Goal: Contribute content

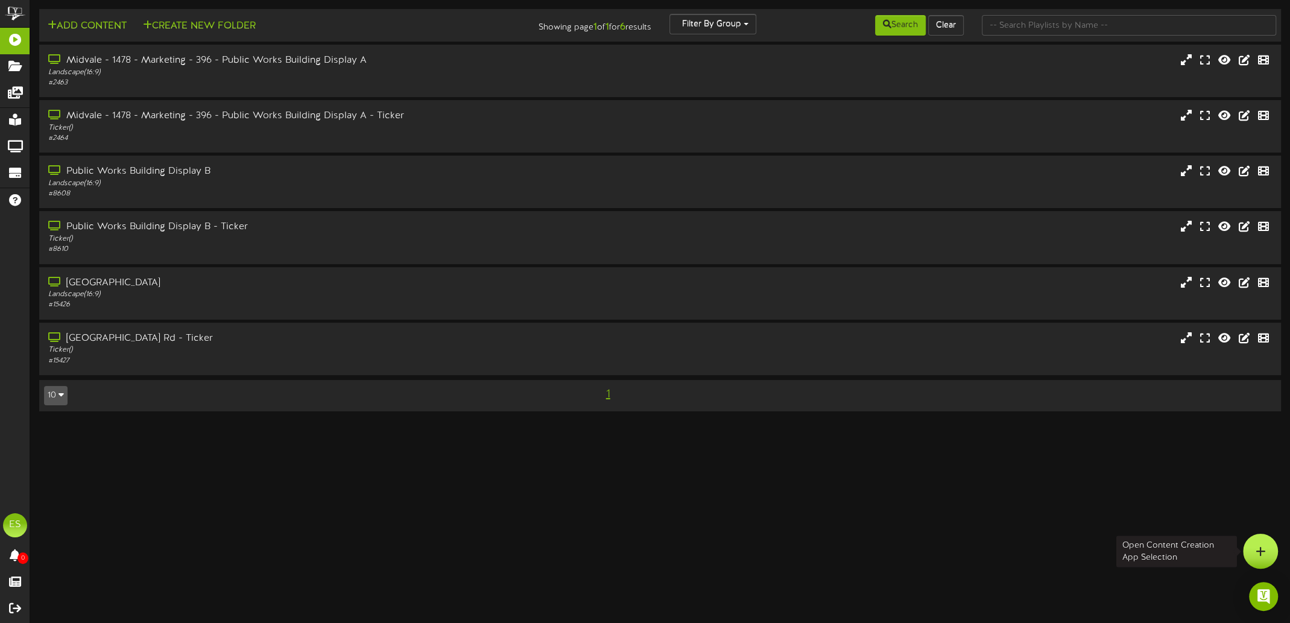
click at [1254, 548] on div at bounding box center [1260, 551] width 35 height 35
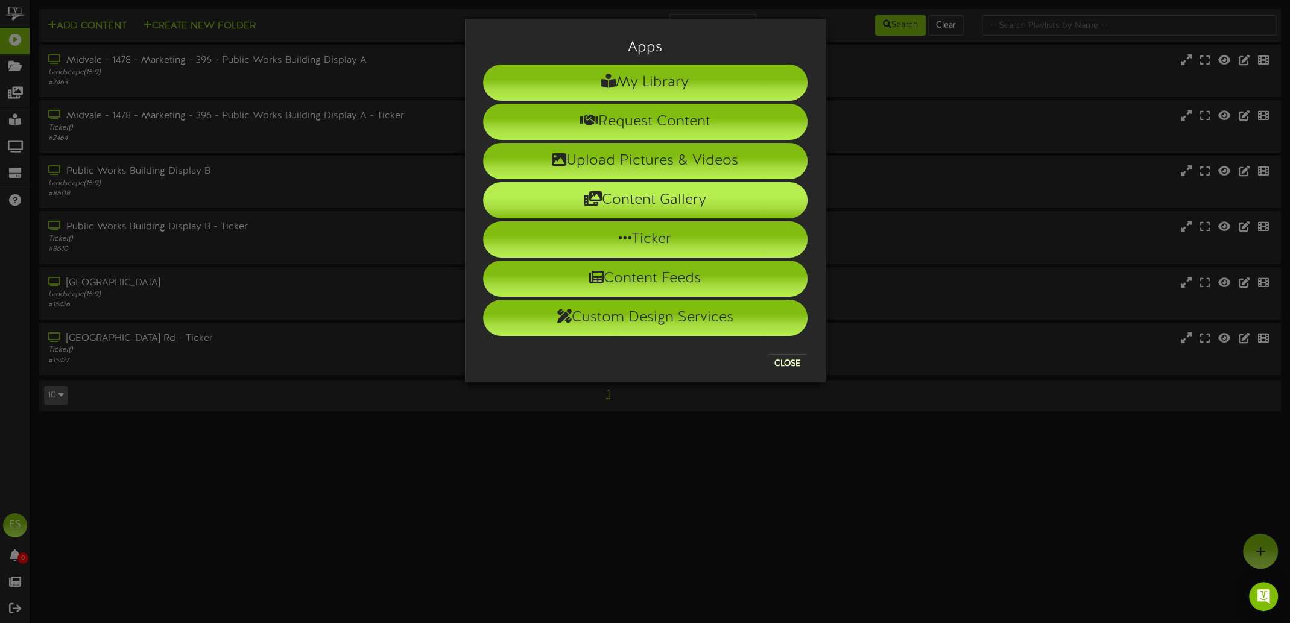
click at [651, 196] on li "Content Gallery" at bounding box center [645, 200] width 324 height 36
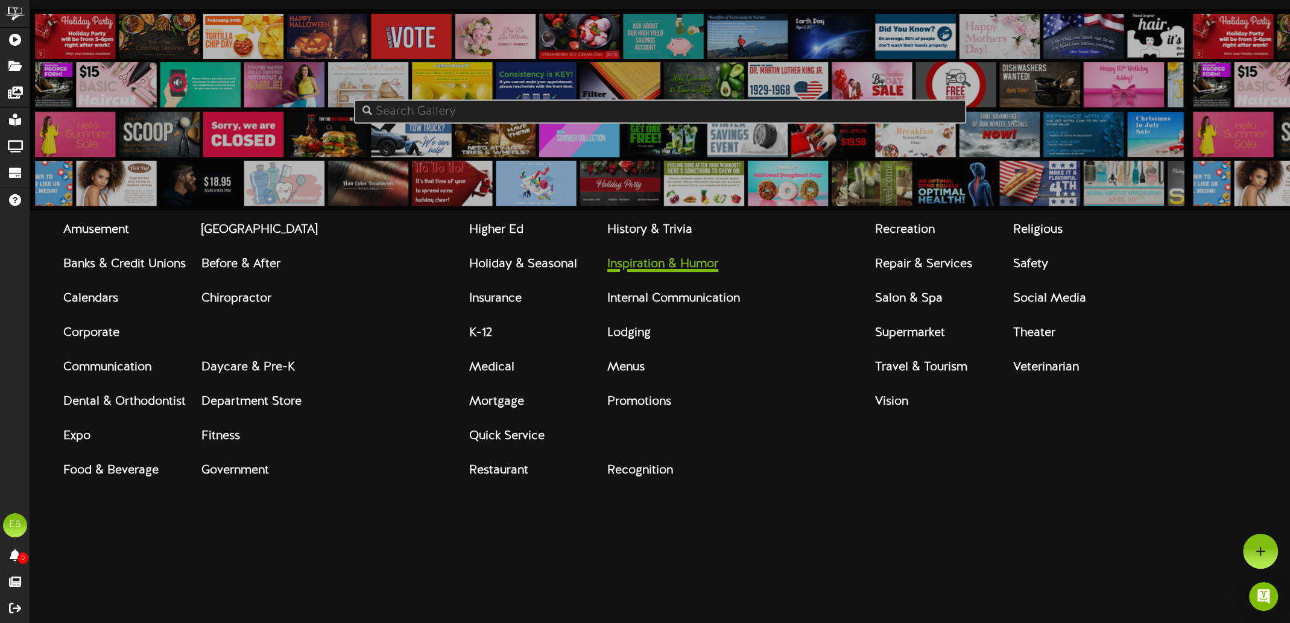
click at [692, 262] on strong "Inspiration & Humor" at bounding box center [662, 264] width 111 height 13
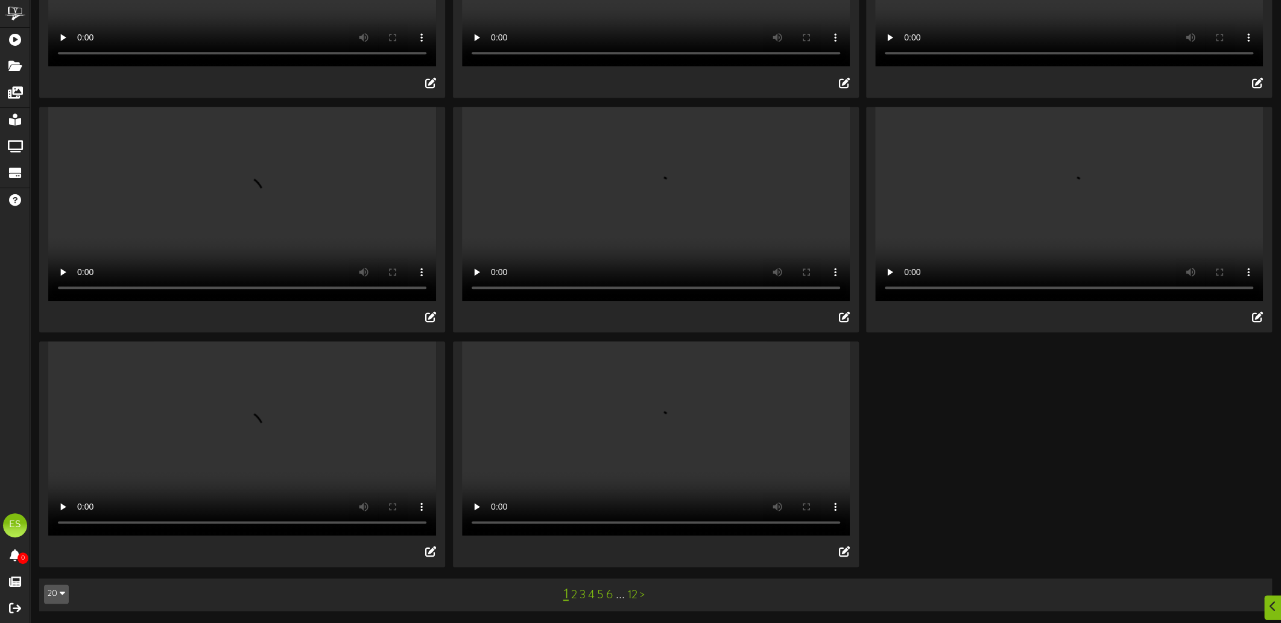
scroll to position [1315, 0]
click at [575, 599] on link "2" at bounding box center [574, 595] width 6 height 13
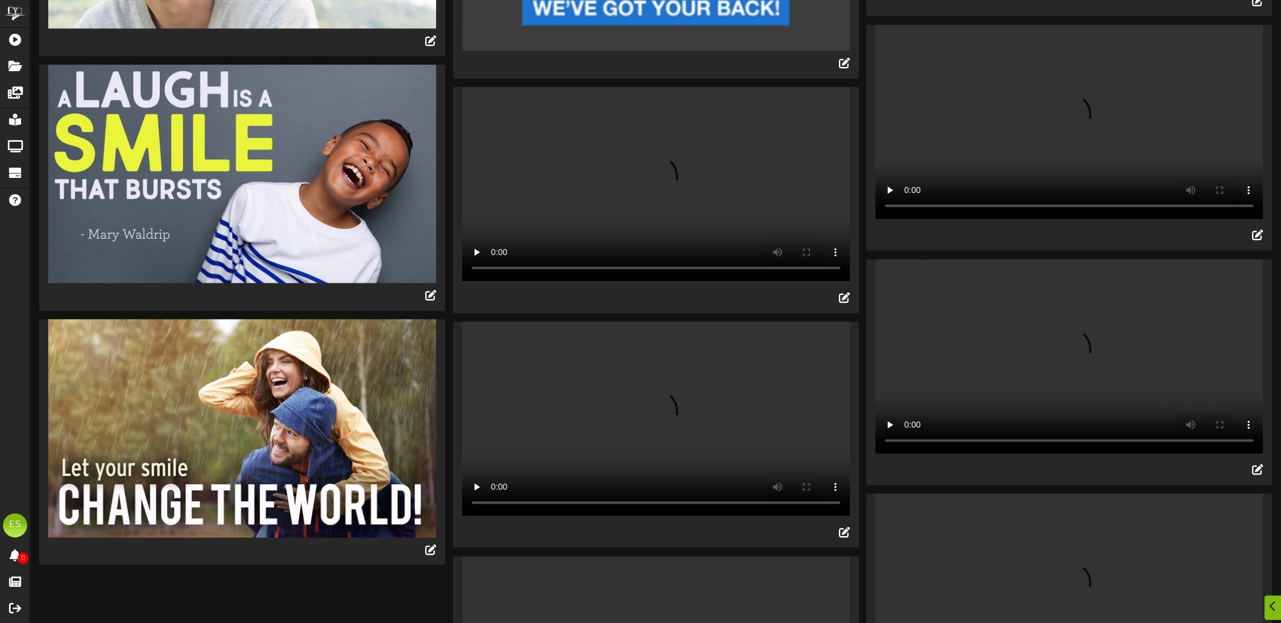
scroll to position [1266, 0]
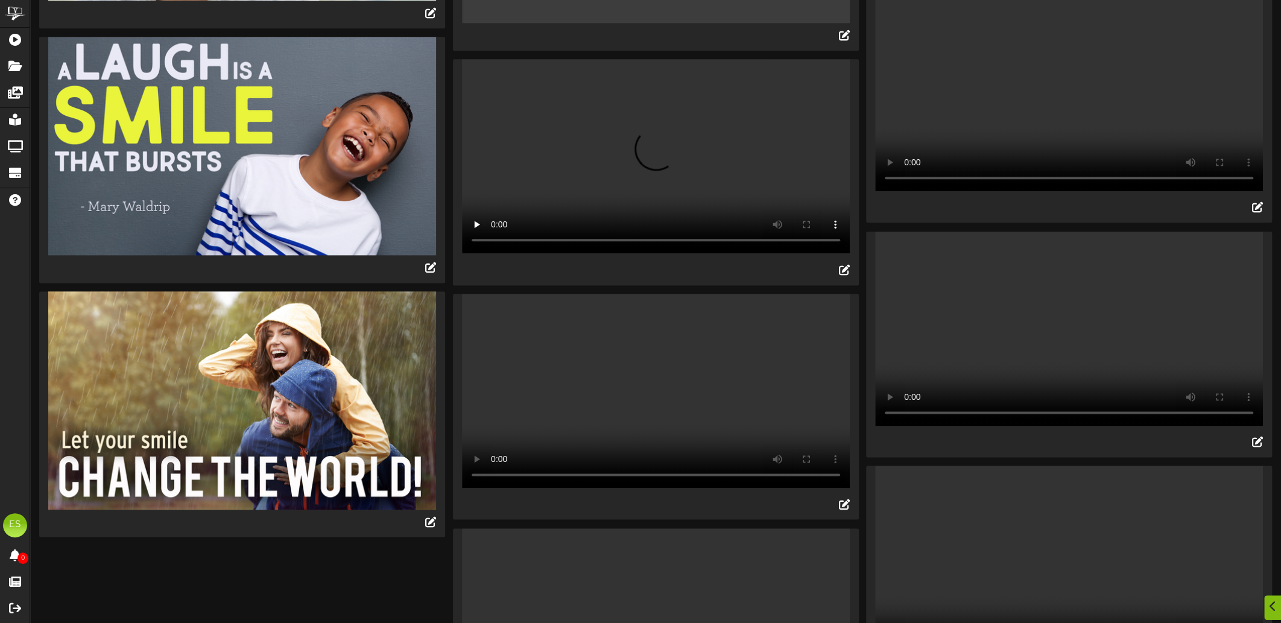
click at [634, 528] on video "Your browser does not support HTML5 video." at bounding box center [656, 625] width 388 height 194
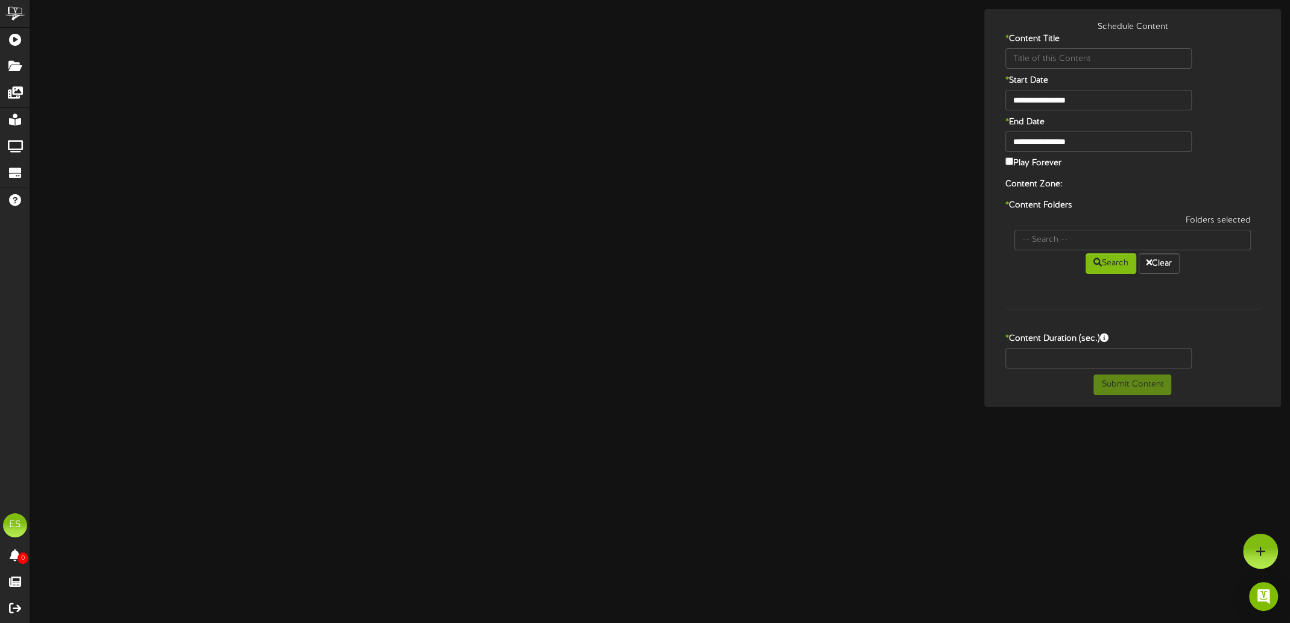
type input "Self Care - Say NO"
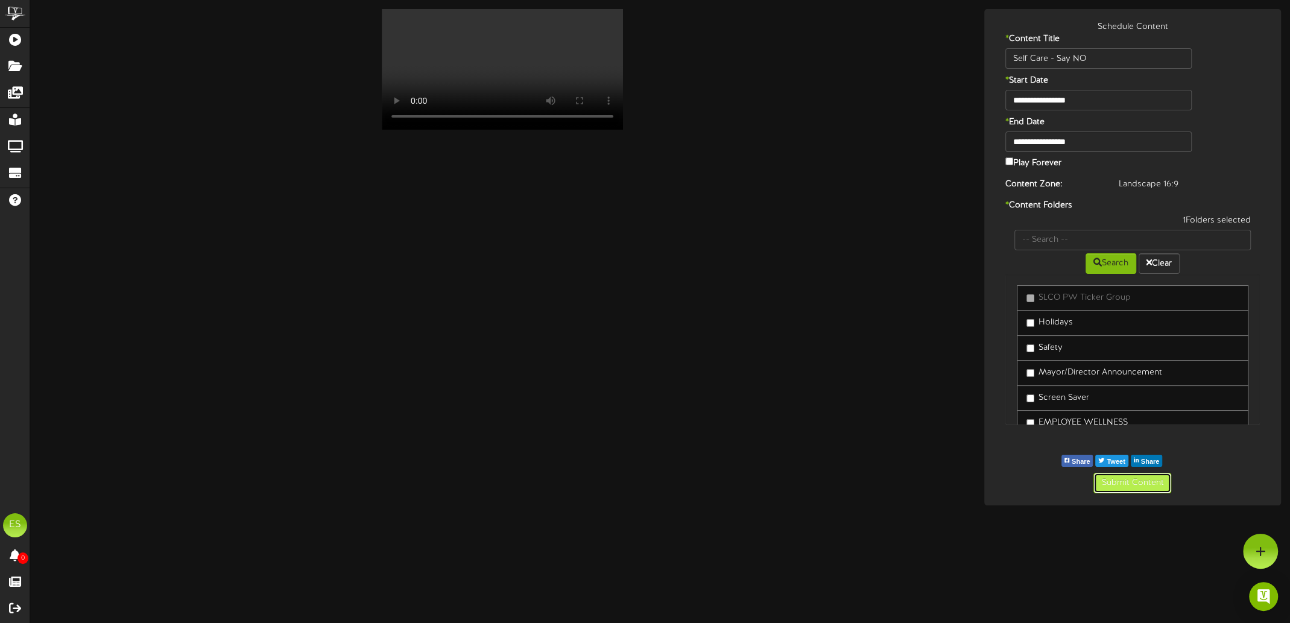
click at [1145, 484] on button "Submit Content" at bounding box center [1132, 483] width 78 height 21
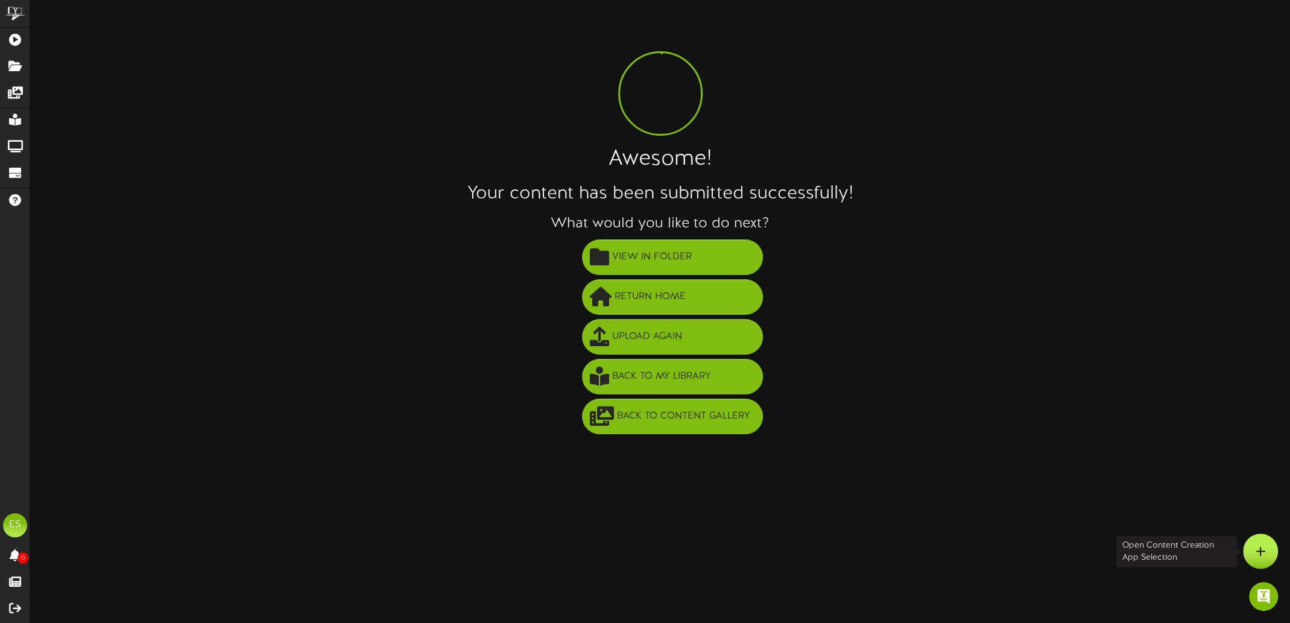
click at [1253, 547] on div at bounding box center [1260, 551] width 35 height 35
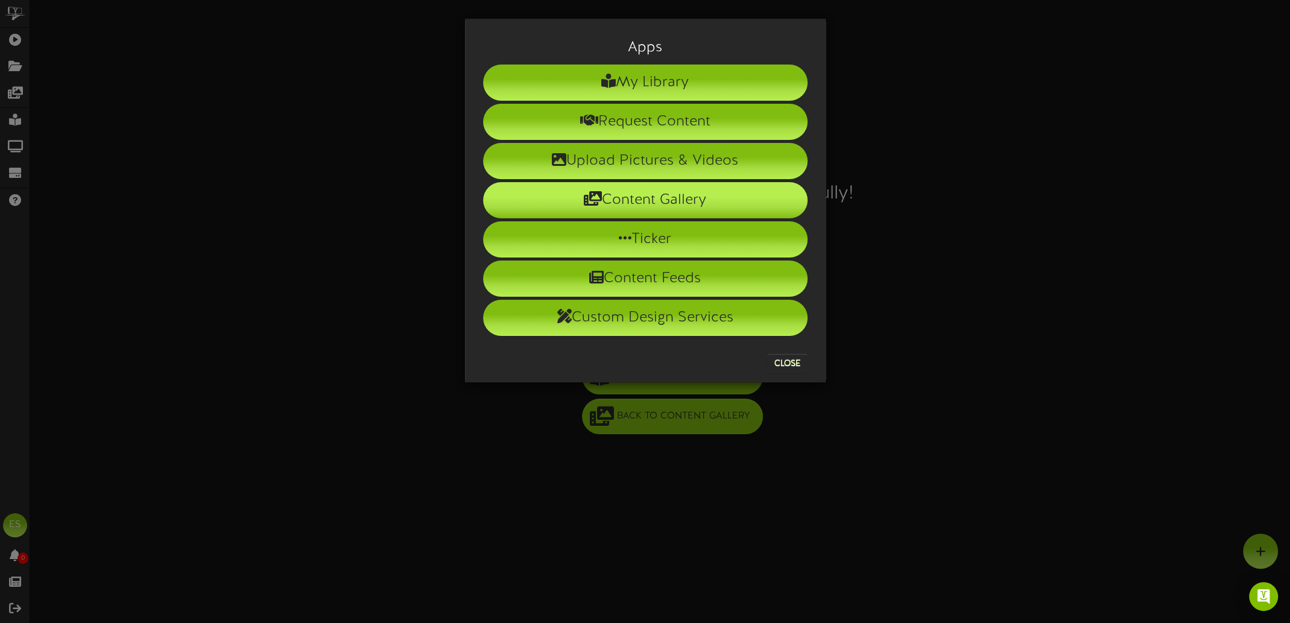
click at [618, 196] on li "Content Gallery" at bounding box center [645, 200] width 324 height 36
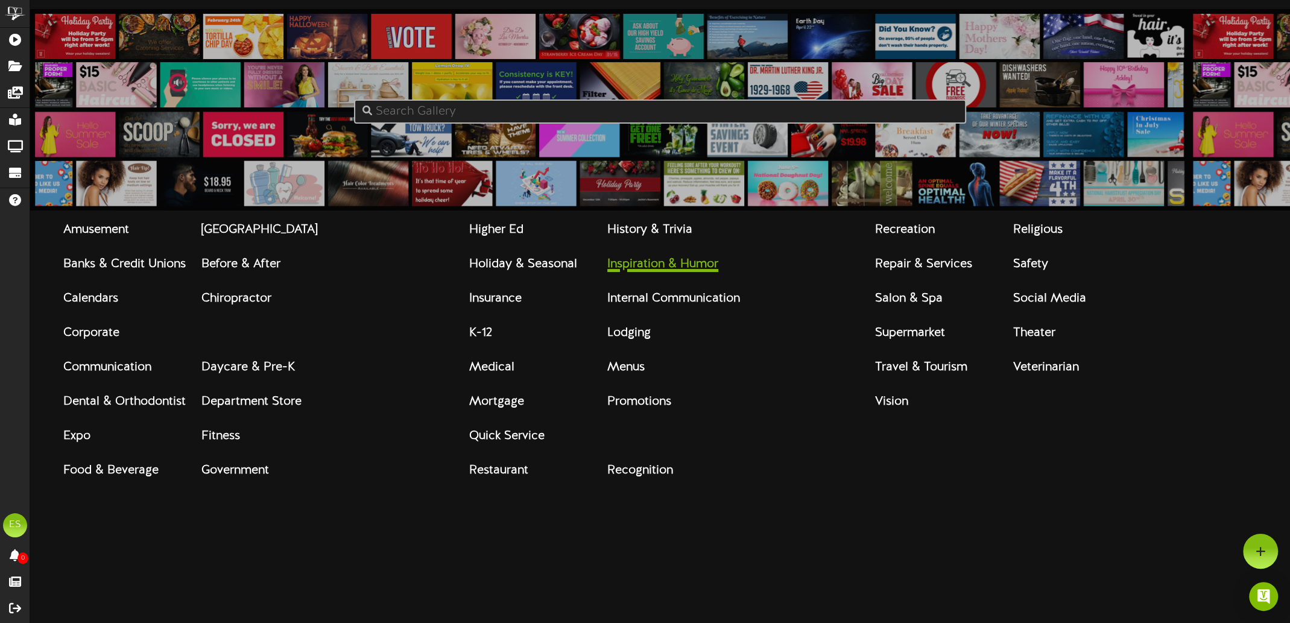
click at [633, 263] on strong "Inspiration & Humor" at bounding box center [662, 264] width 111 height 13
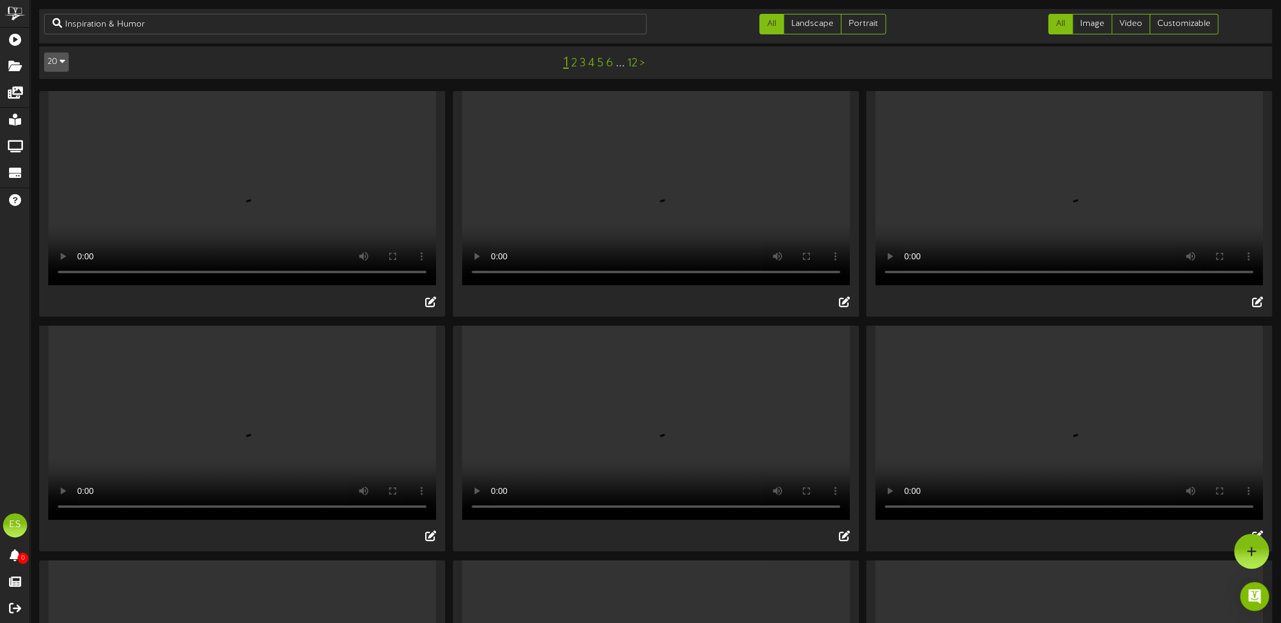
click at [573, 67] on link "2" at bounding box center [574, 63] width 6 height 13
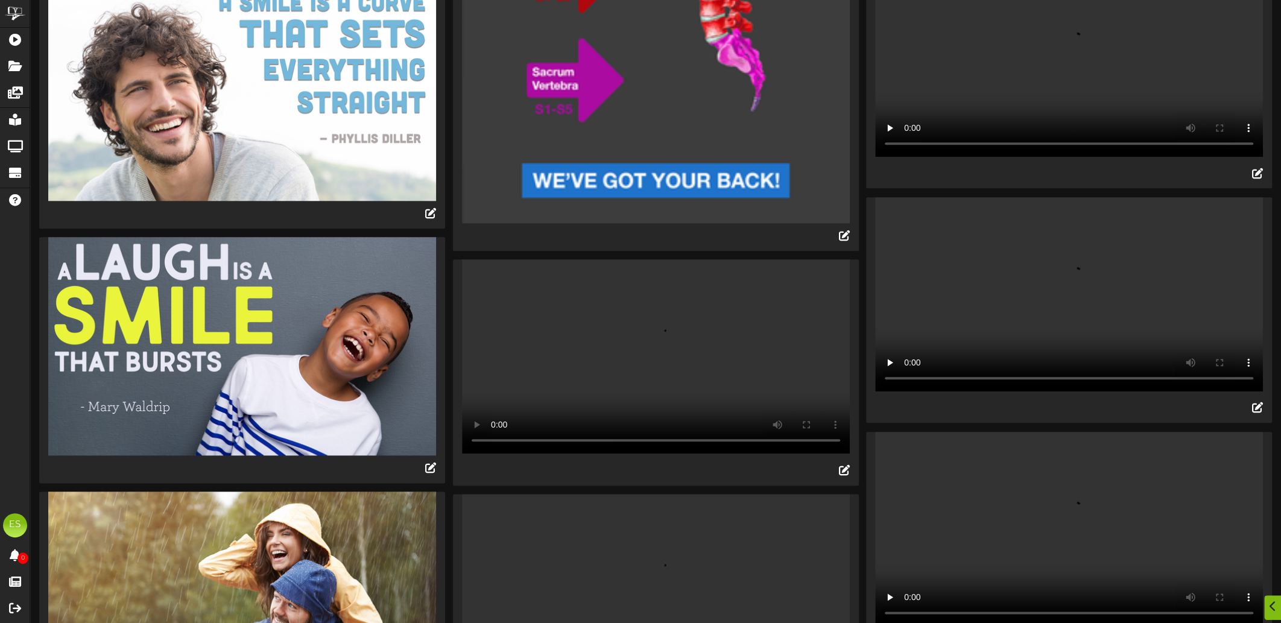
scroll to position [1085, 0]
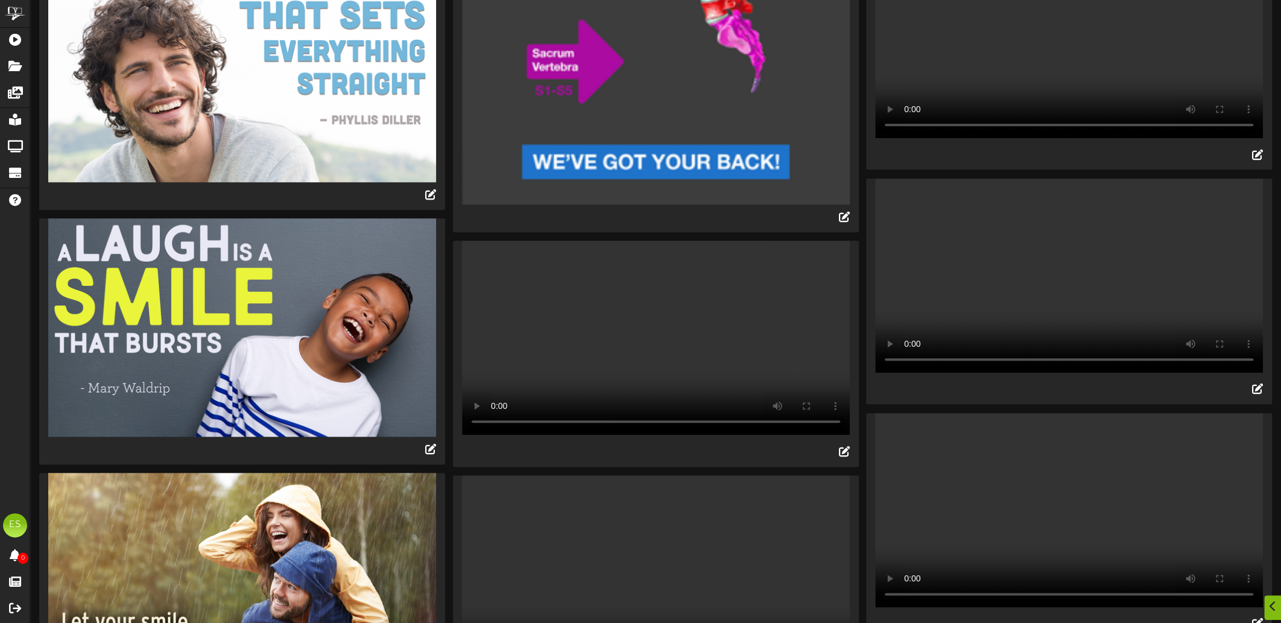
click at [691, 475] on video "Your browser does not support HTML5 video." at bounding box center [656, 572] width 388 height 194
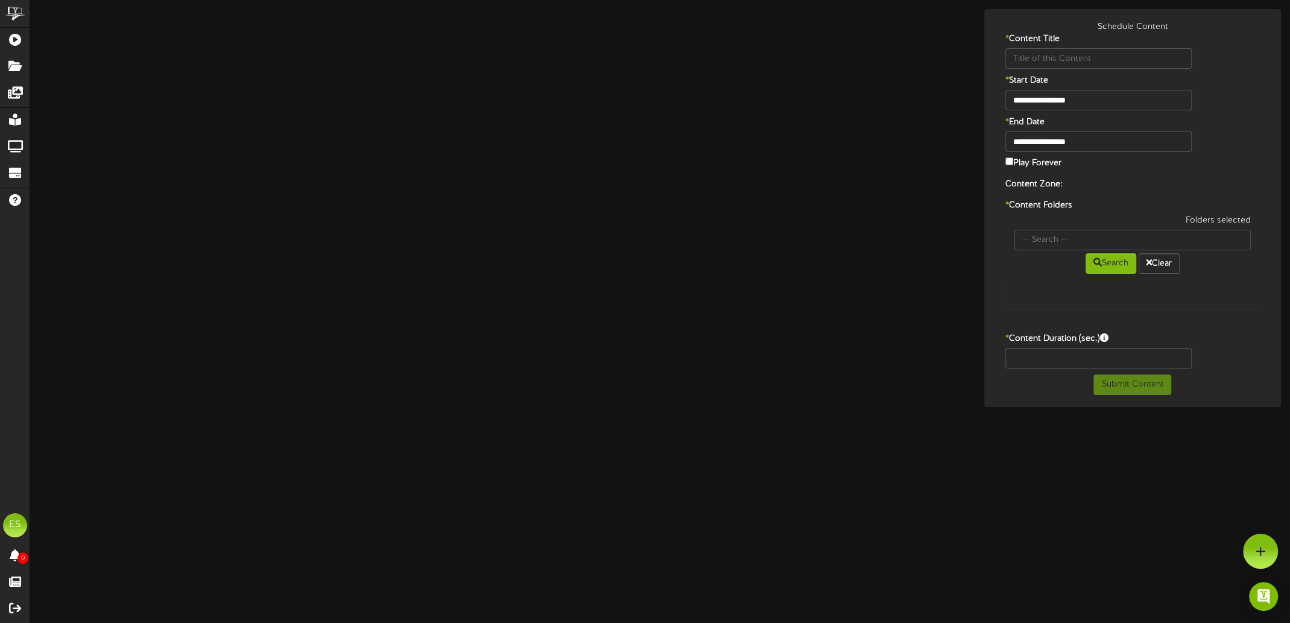
type input "Self Care - Road Trip"
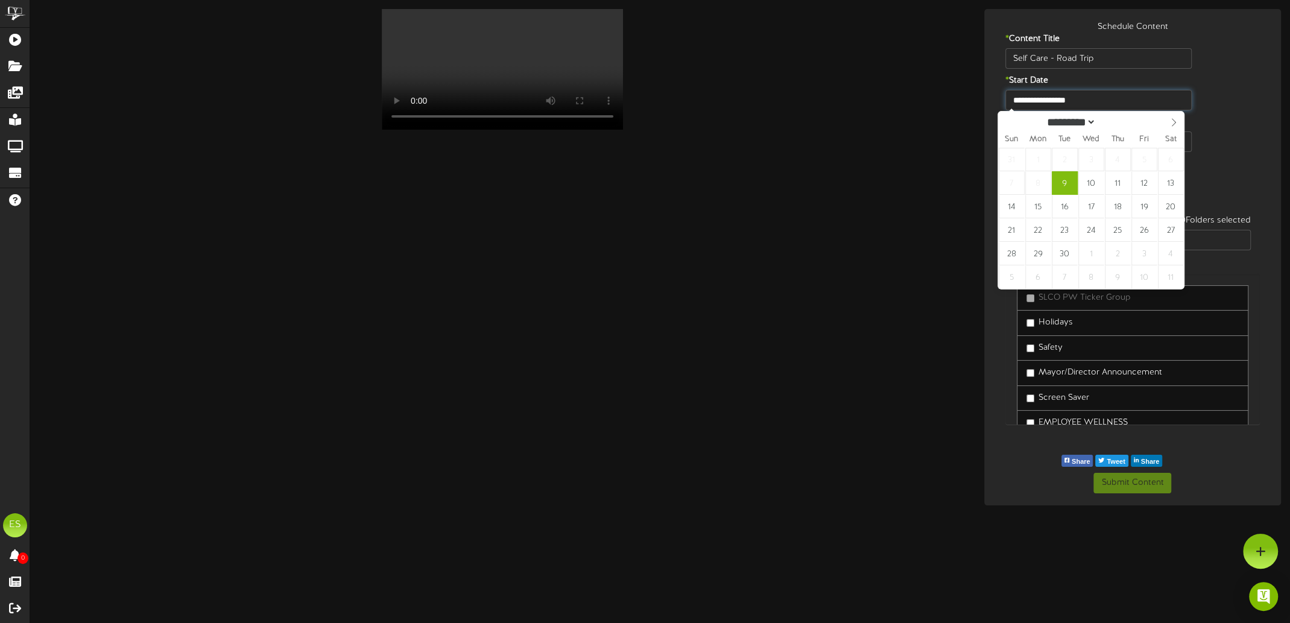
click at [1105, 99] on input "**********" at bounding box center [1098, 100] width 186 height 21
type input "**********"
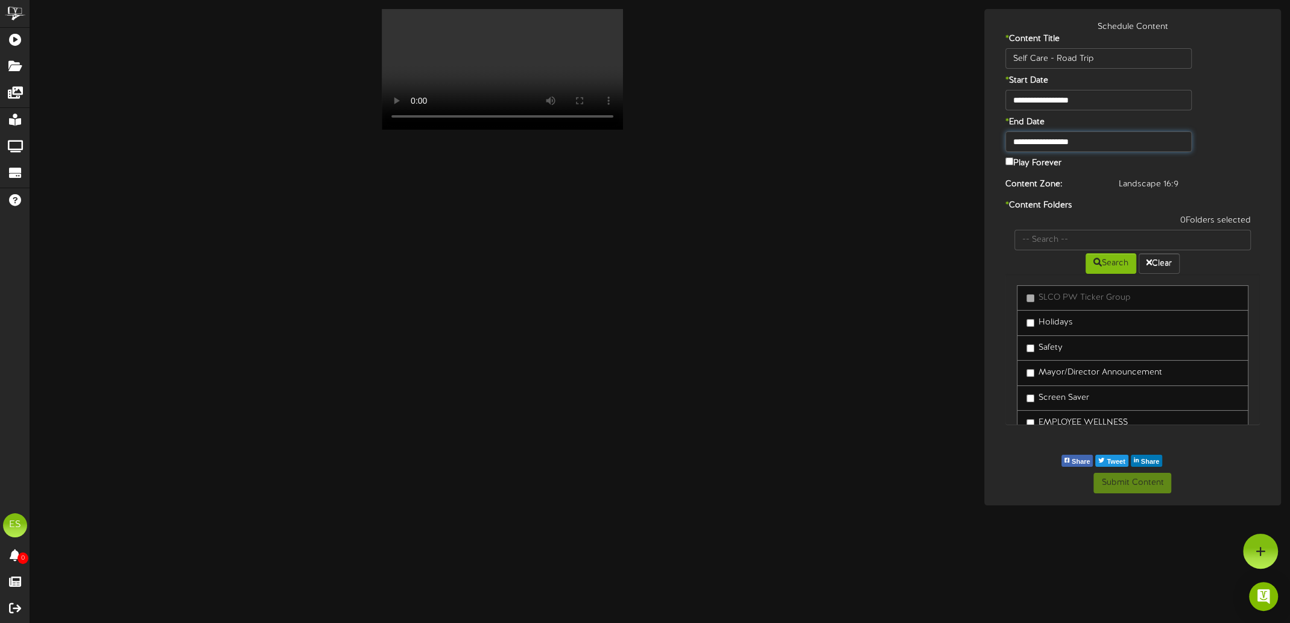
click at [1145, 136] on input "**********" at bounding box center [1098, 141] width 186 height 21
click at [1228, 143] on div "**********" at bounding box center [1132, 151] width 291 height 41
click at [1145, 485] on button "Submit Content" at bounding box center [1132, 483] width 78 height 21
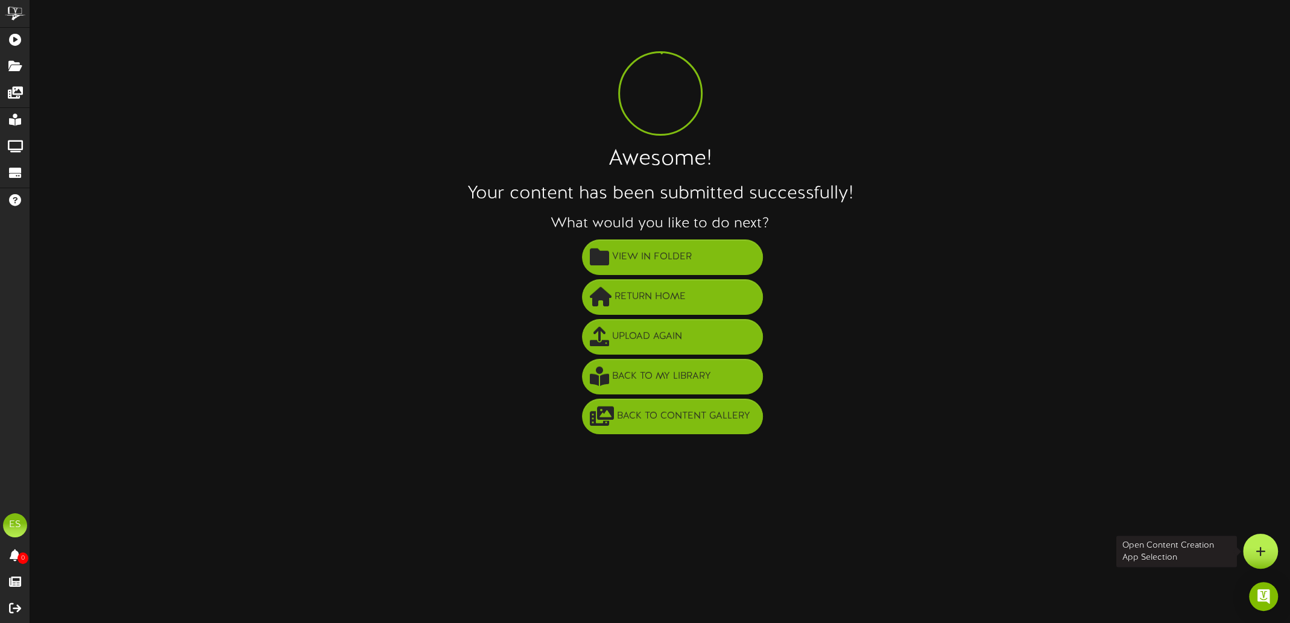
click at [1253, 555] on div at bounding box center [1260, 551] width 35 height 35
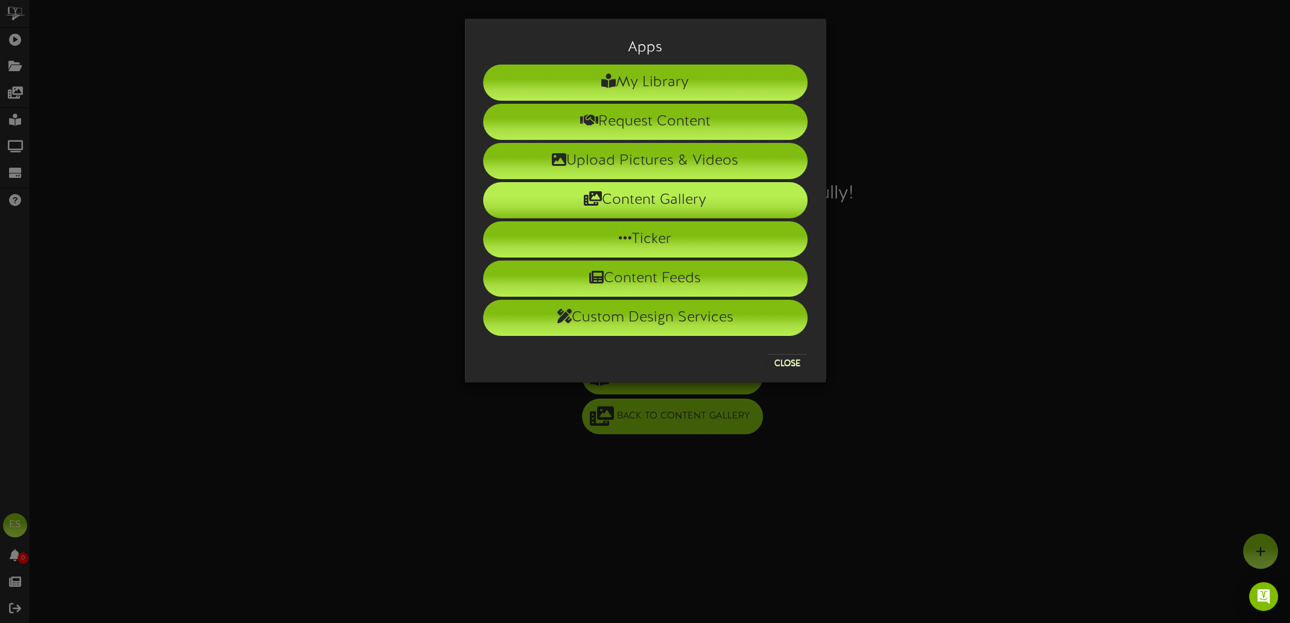
click at [643, 201] on li "Content Gallery" at bounding box center [645, 200] width 324 height 36
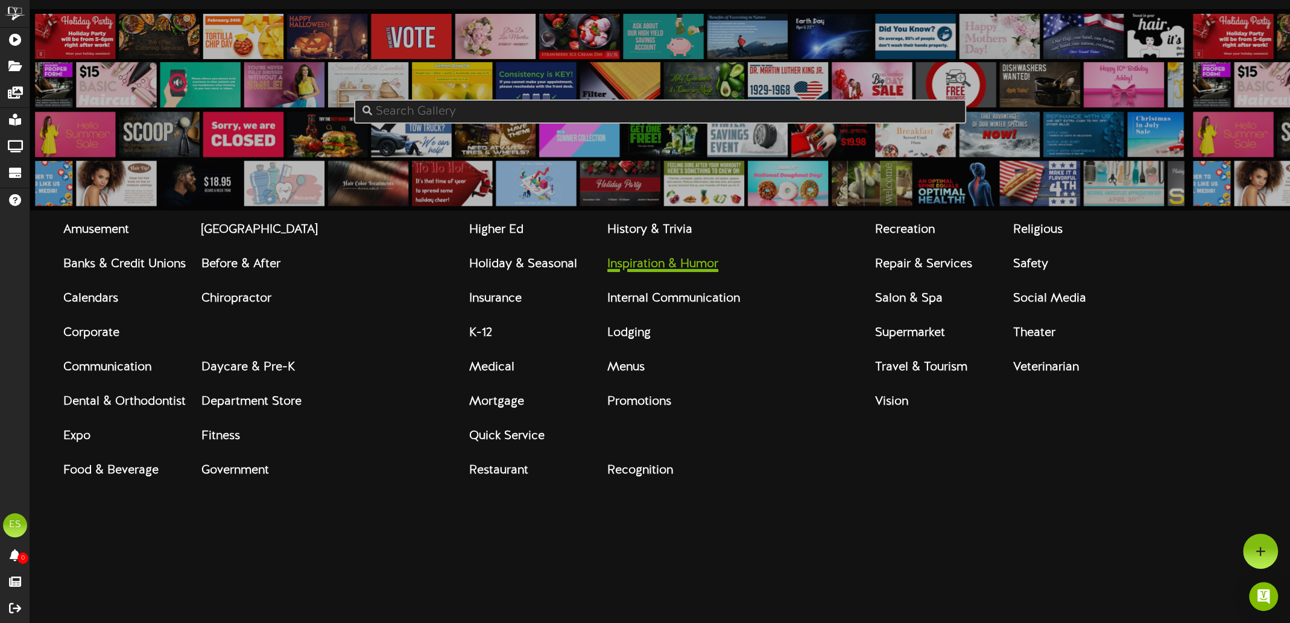
click at [647, 268] on strong "Inspiration & Humor" at bounding box center [662, 264] width 111 height 13
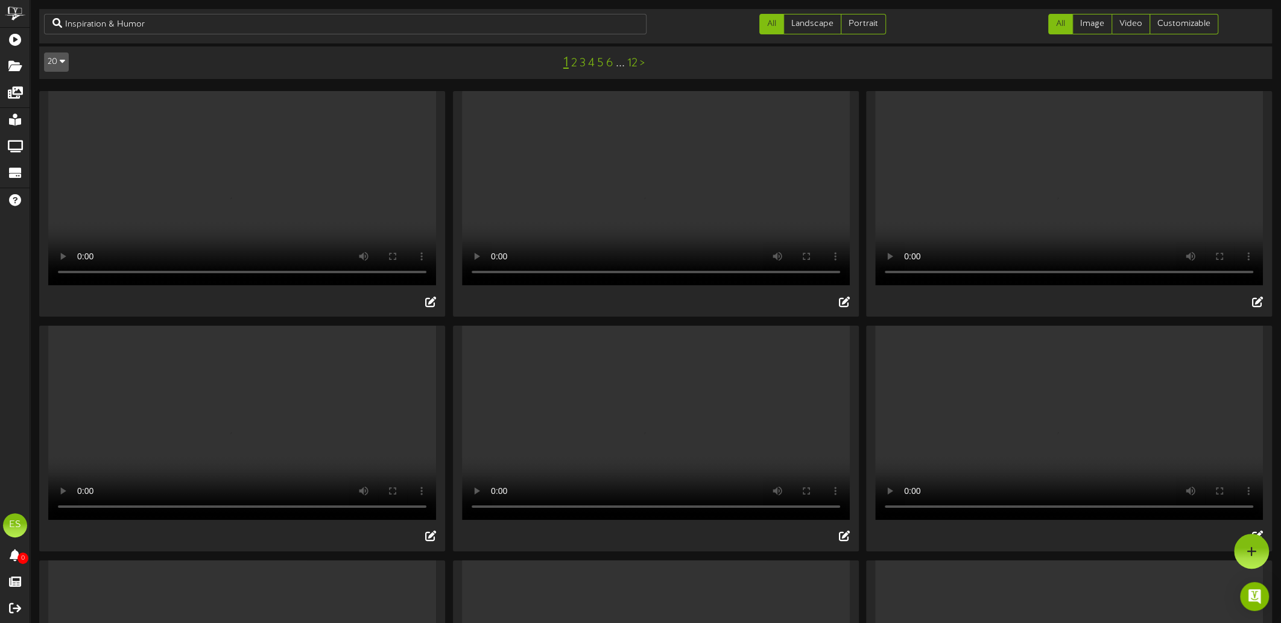
click at [574, 65] on link "2" at bounding box center [574, 63] width 6 height 13
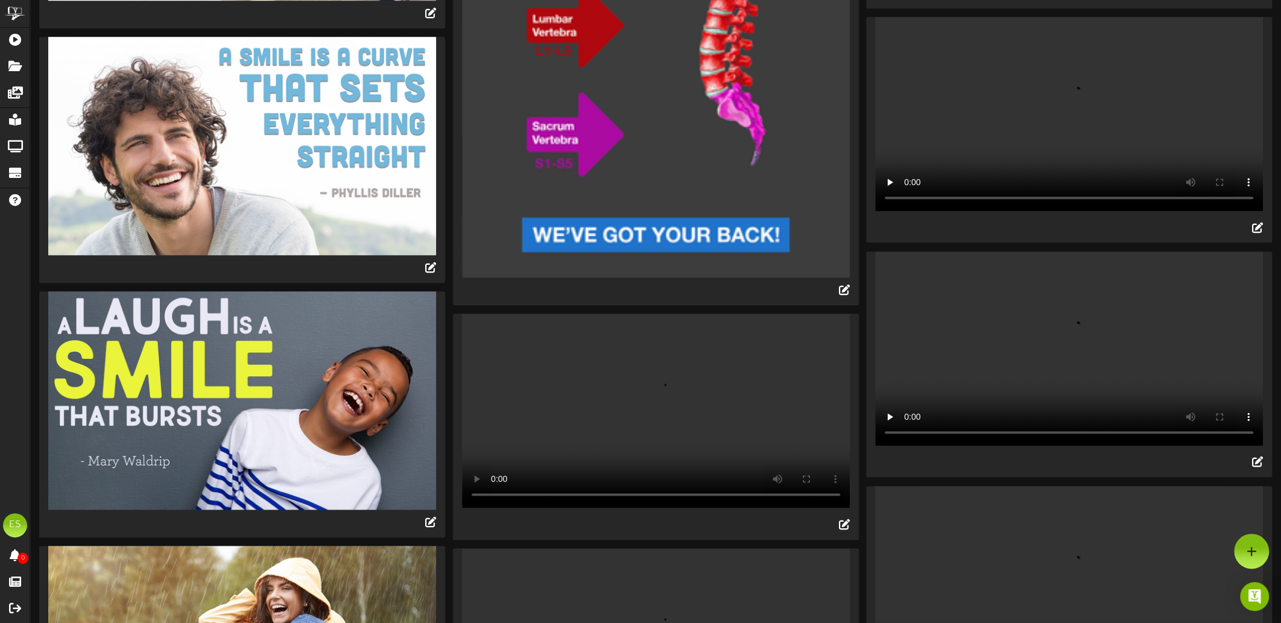
scroll to position [965, 0]
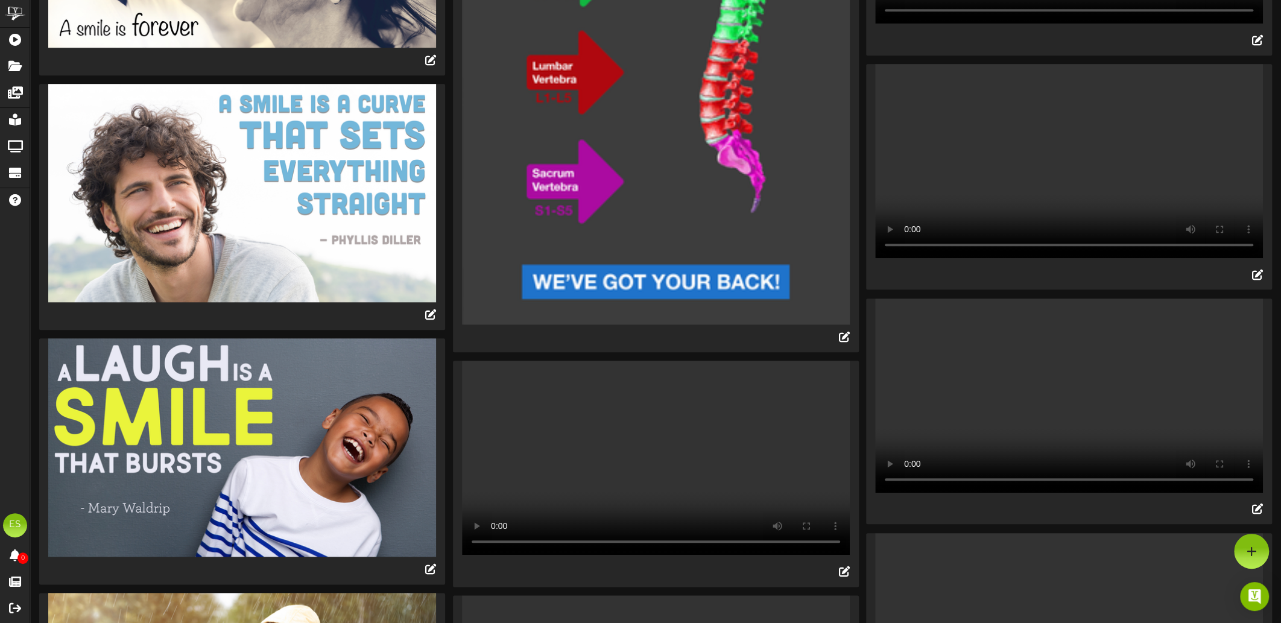
click at [599, 361] on video "Your browser does not support HTML5 video." at bounding box center [656, 458] width 388 height 194
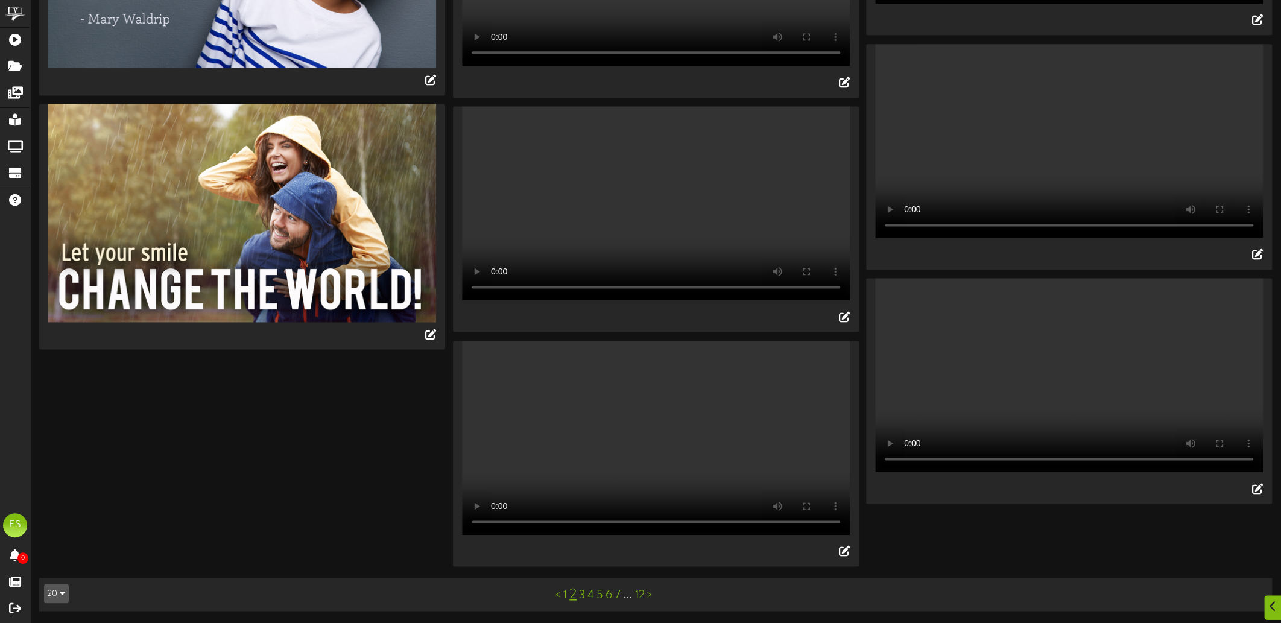
scroll to position [1554, 0]
click at [1109, 278] on video "Your browser does not support HTML5 video." at bounding box center [1069, 375] width 388 height 194
click at [1257, 481] on icon at bounding box center [1257, 487] width 13 height 13
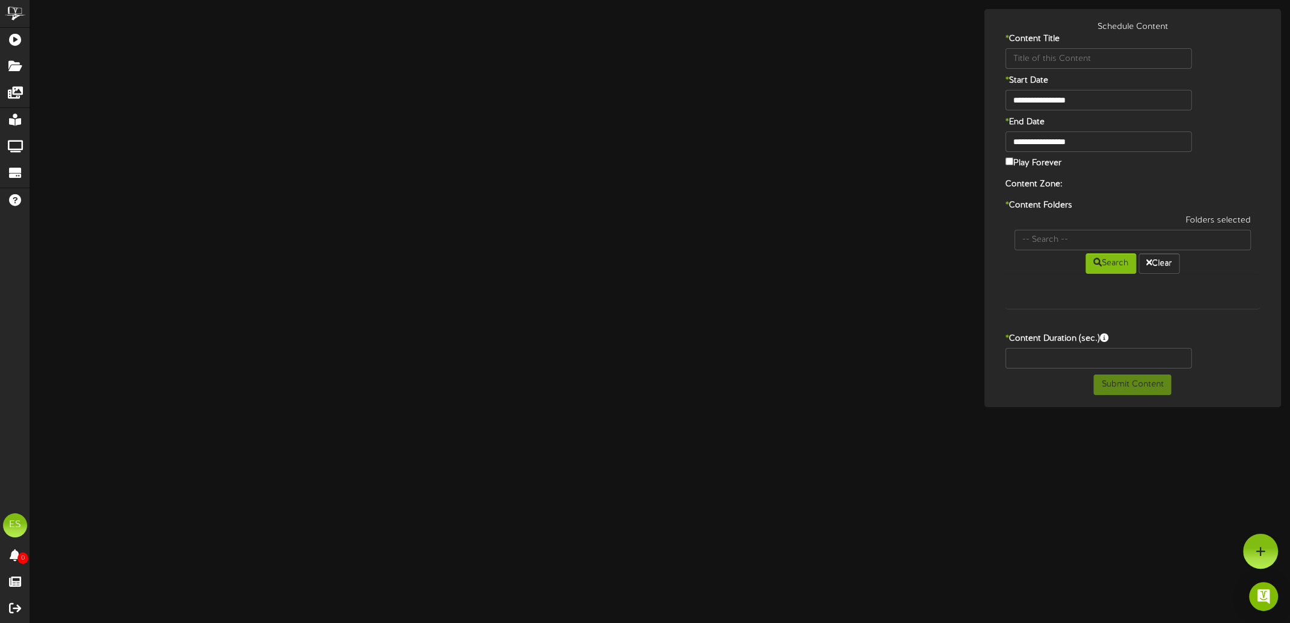
type input "Self Care Tip - Forgive yourself"
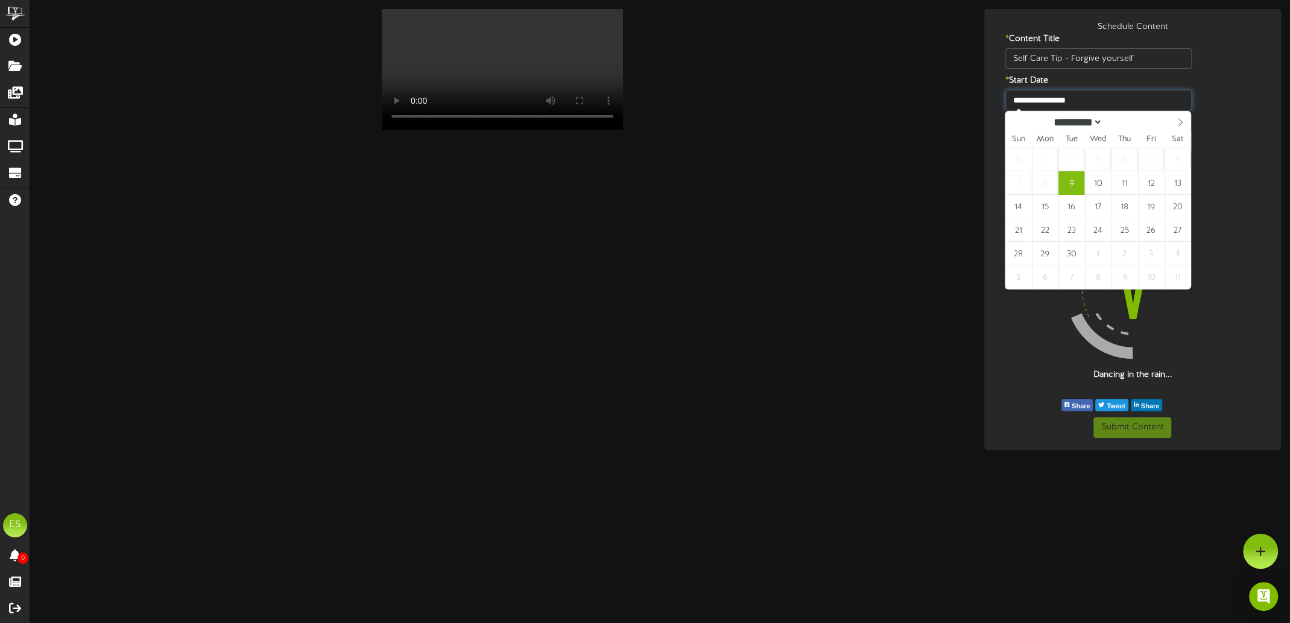
click at [1069, 100] on input "**********" at bounding box center [1098, 100] width 186 height 21
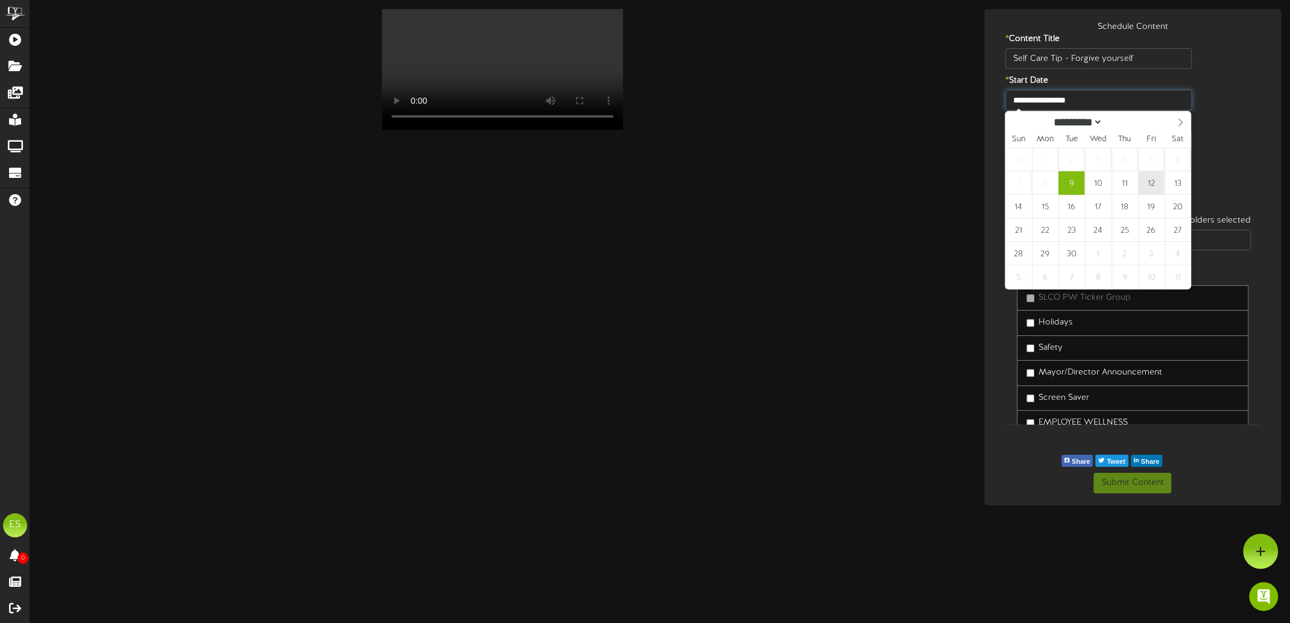
type input "**********"
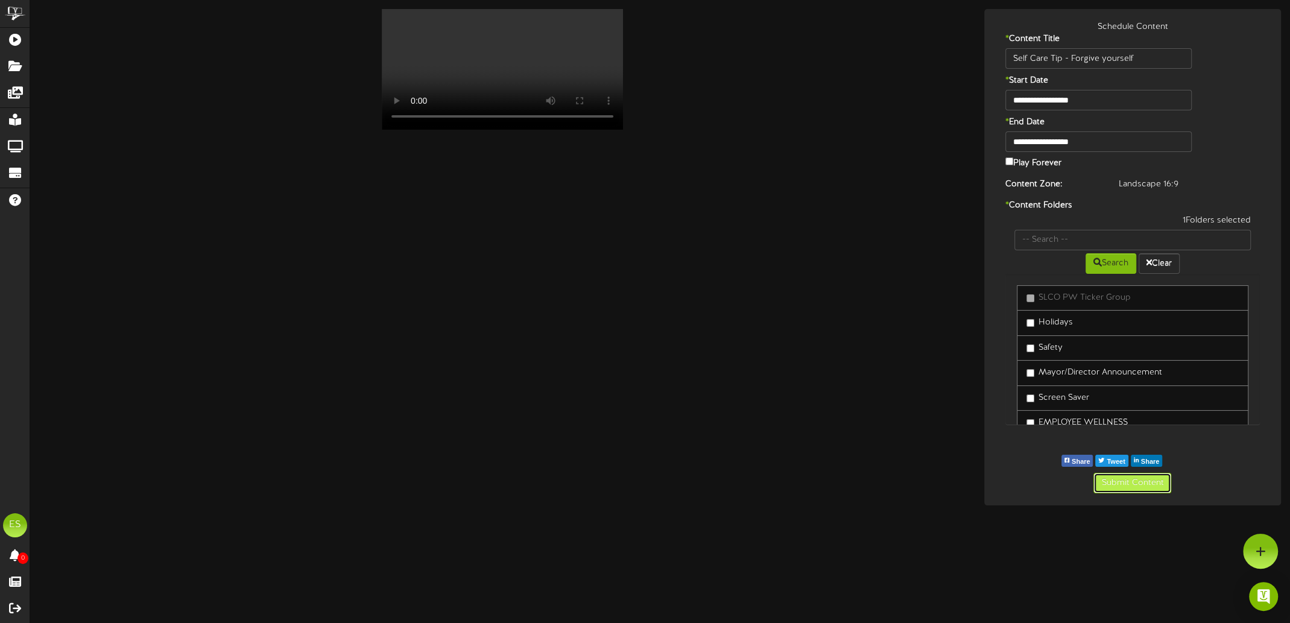
click at [1116, 481] on button "Submit Content" at bounding box center [1132, 483] width 78 height 21
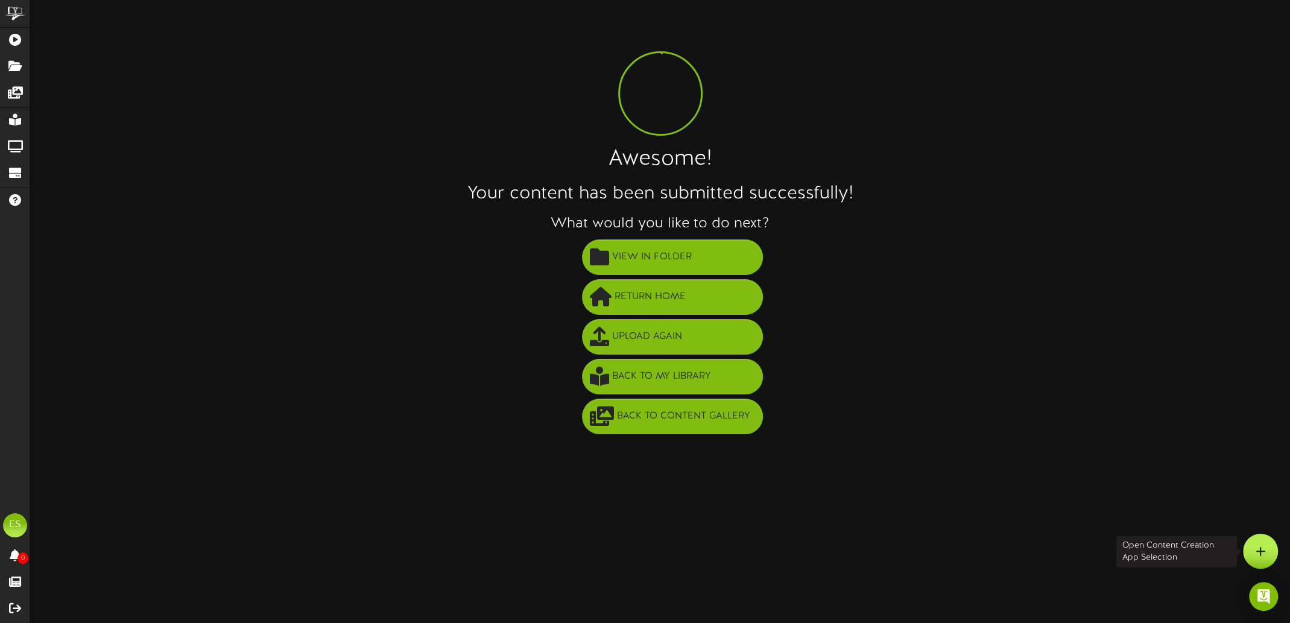
click at [1265, 551] on div at bounding box center [1260, 551] width 35 height 35
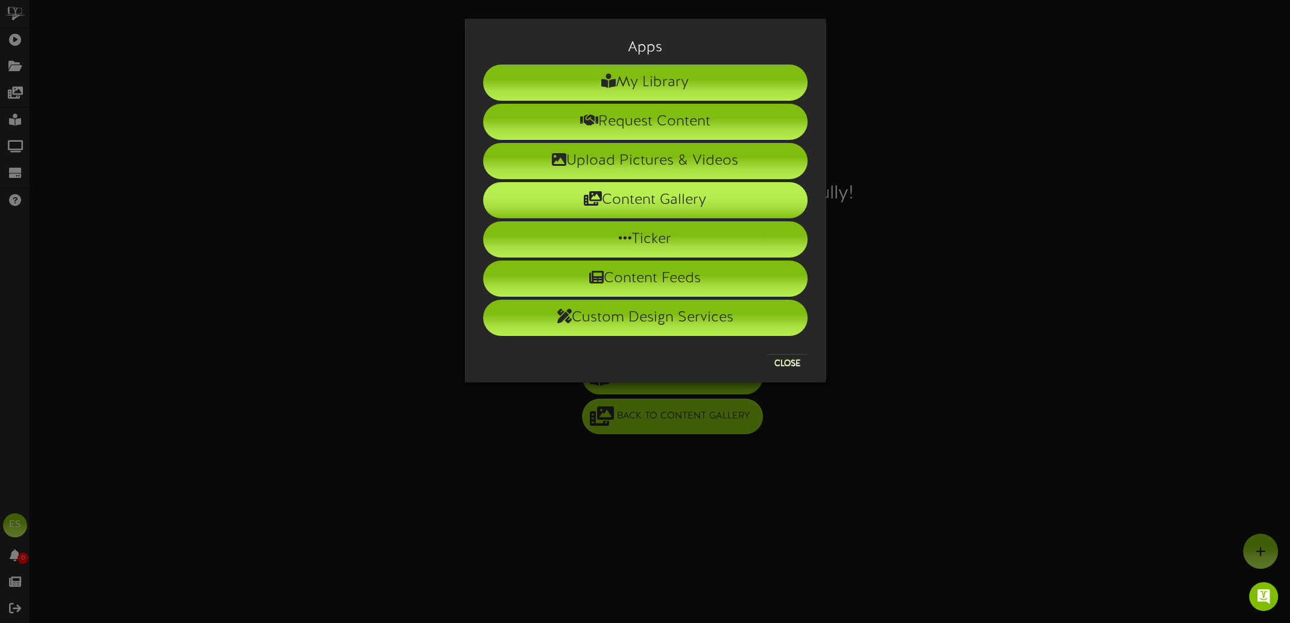
click at [676, 202] on li "Content Gallery" at bounding box center [645, 200] width 324 height 36
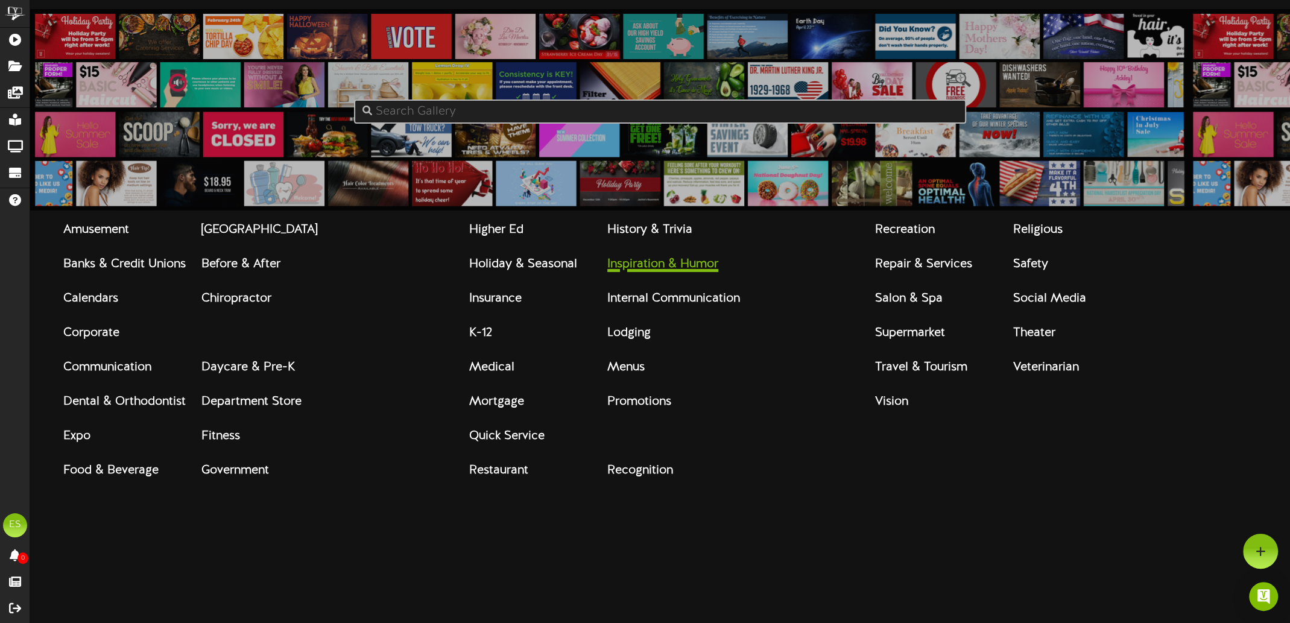
click at [671, 263] on strong "Inspiration & Humor" at bounding box center [662, 264] width 111 height 13
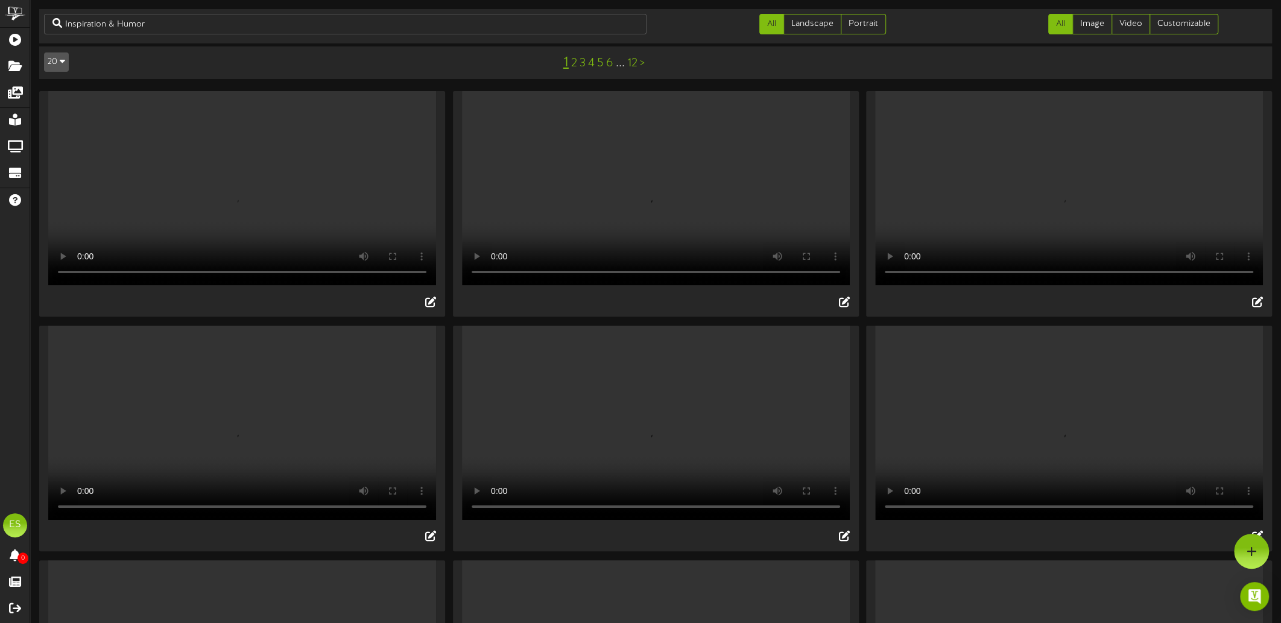
click at [574, 64] on link "2" at bounding box center [574, 63] width 6 height 13
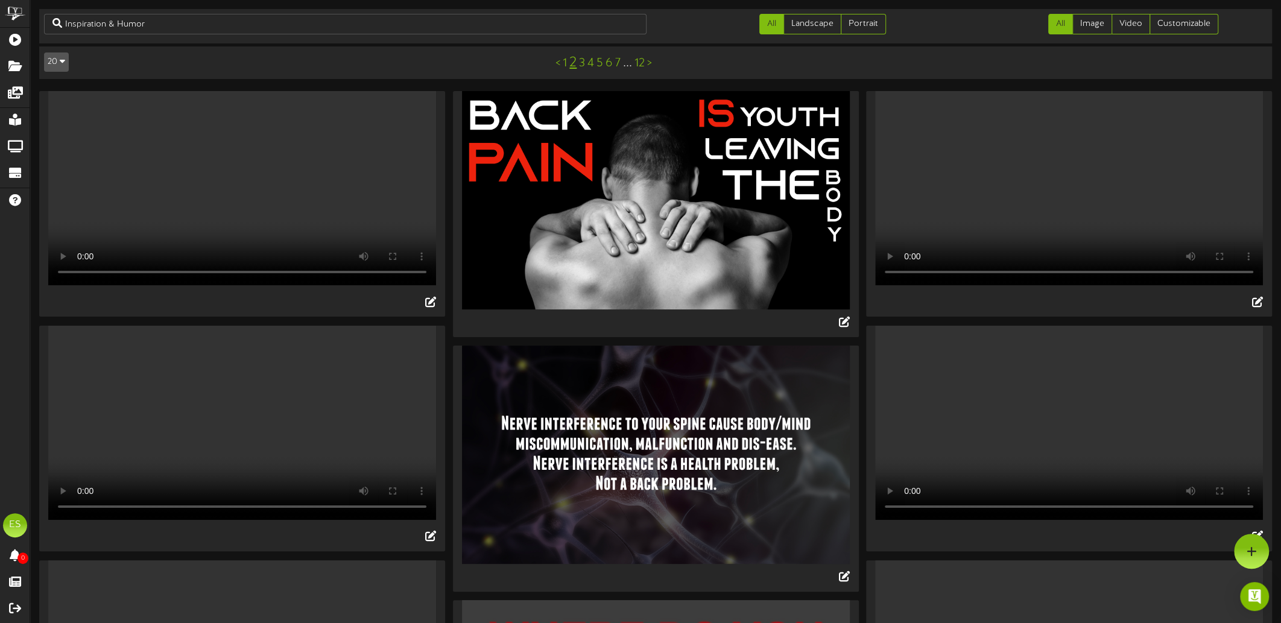
click at [1078, 326] on video "Your browser does not support HTML5 video." at bounding box center [1069, 423] width 388 height 194
click at [1260, 529] on icon at bounding box center [1257, 535] width 13 height 13
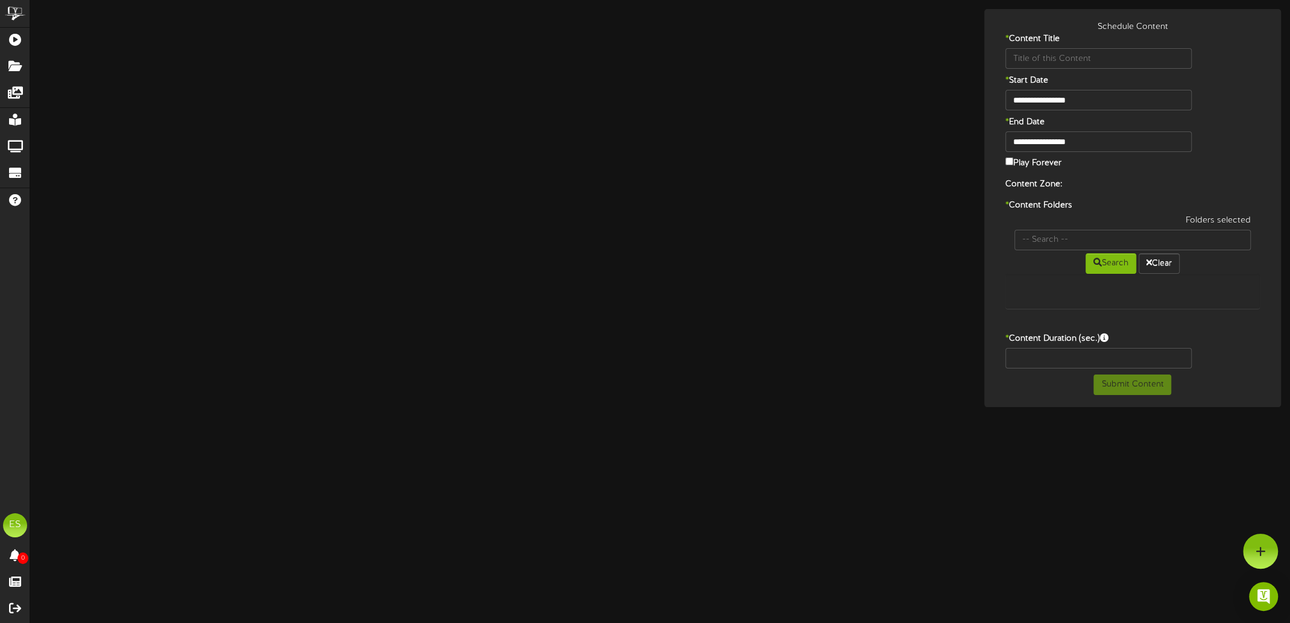
type input "Self Care Tip - Be Kind"
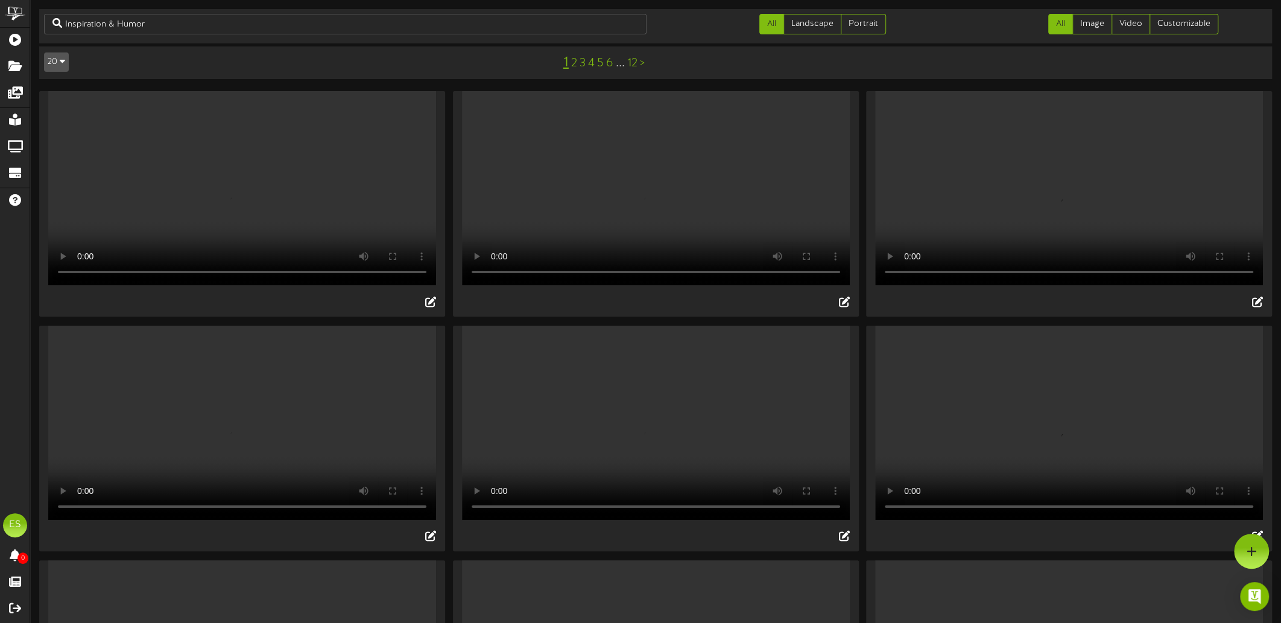
click at [574, 65] on link "2" at bounding box center [574, 63] width 6 height 13
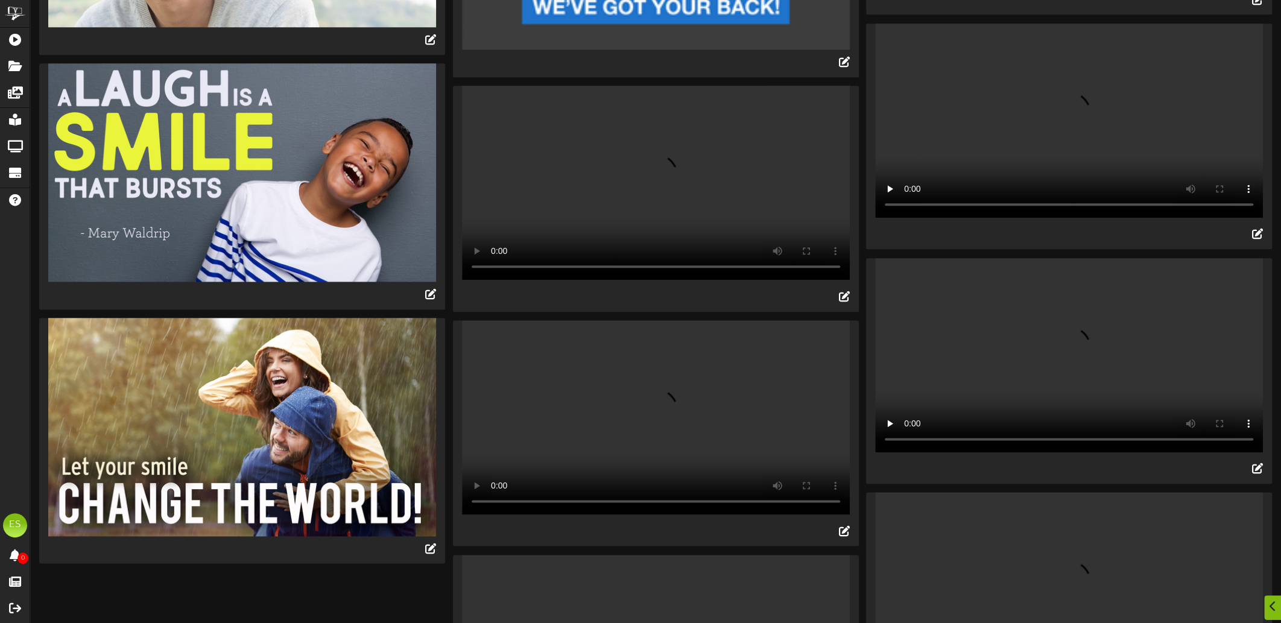
scroll to position [1266, 0]
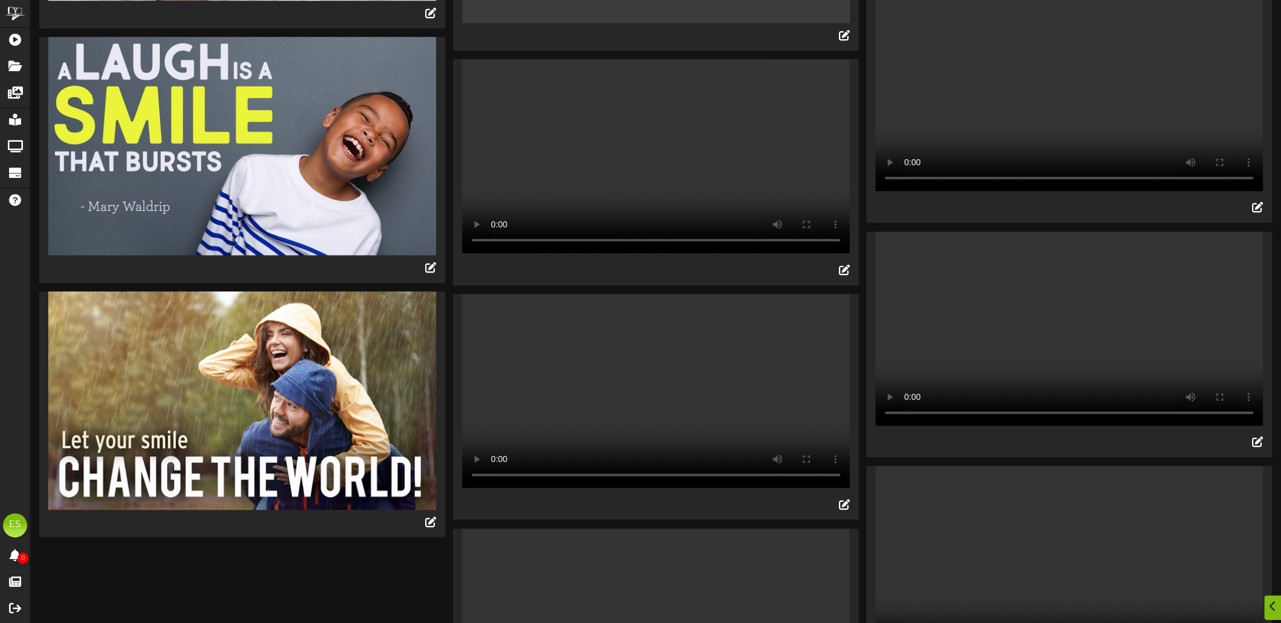
click at [1076, 238] on video "Your browser does not support HTML5 video." at bounding box center [1069, 329] width 388 height 194
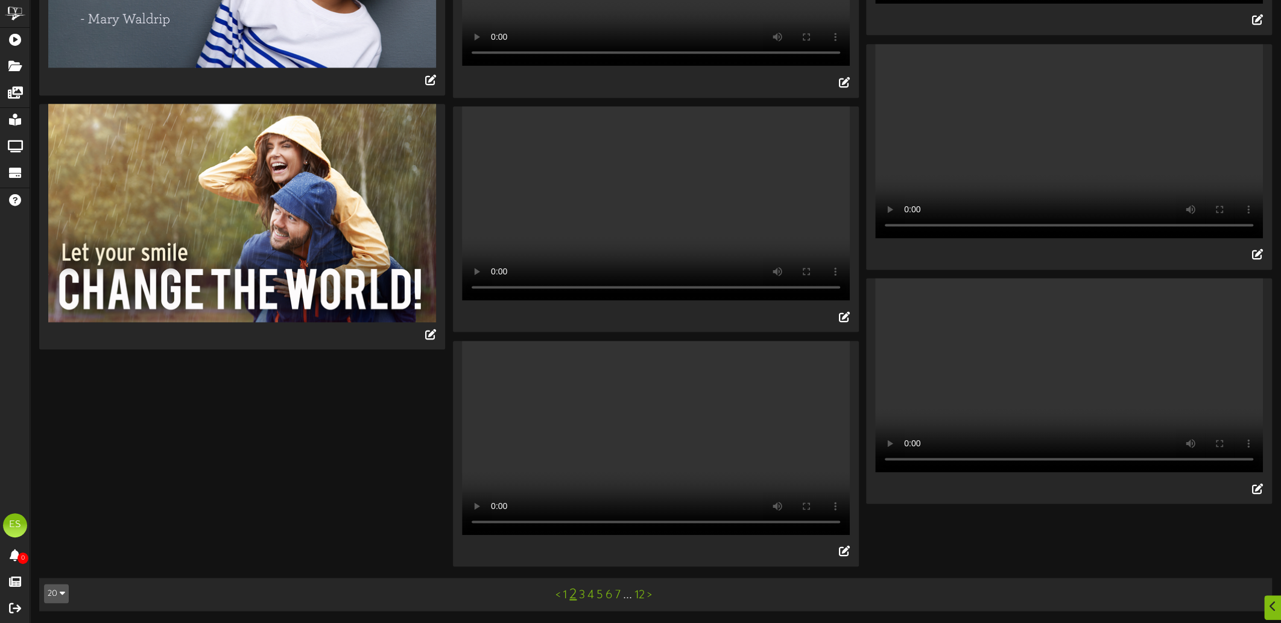
scroll to position [1554, 0]
click at [582, 594] on link "3" at bounding box center [582, 594] width 6 height 13
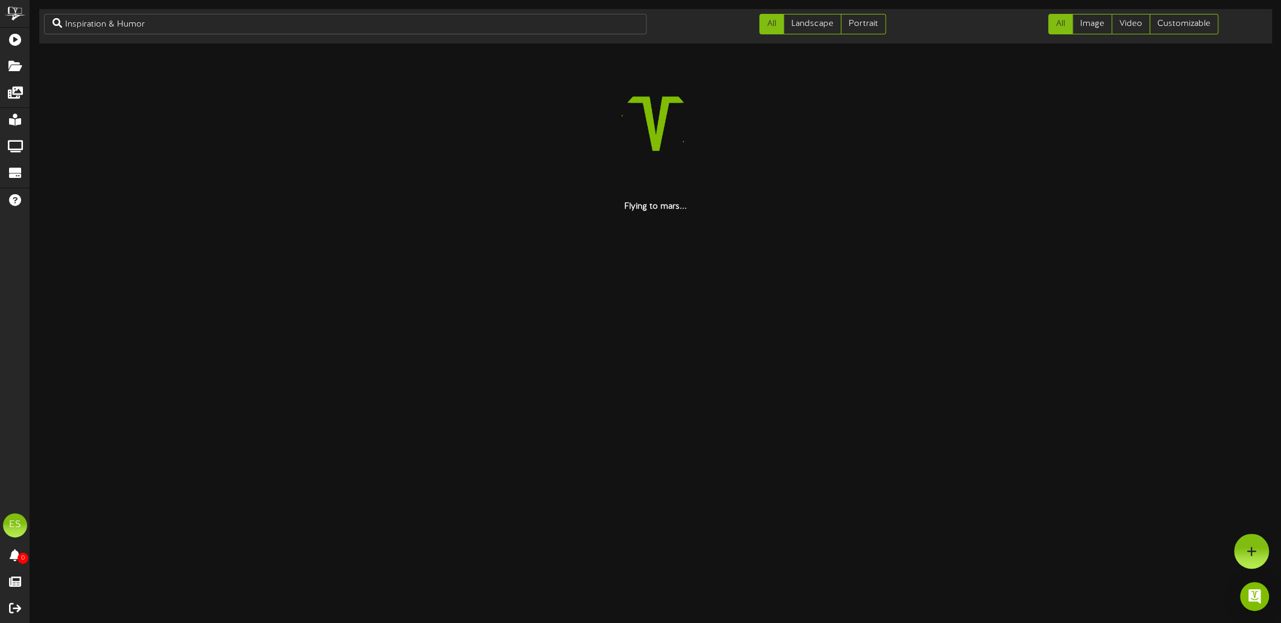
scroll to position [0, 0]
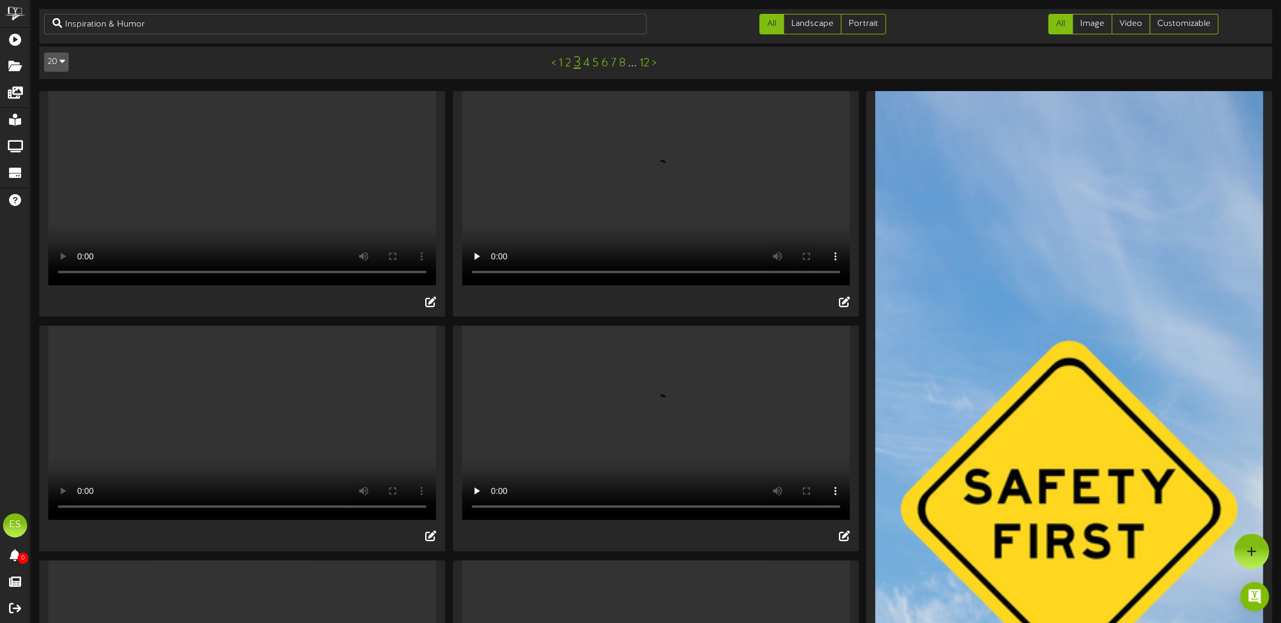
click at [261, 447] on video "Your browser does not support HTML5 video." at bounding box center [242, 423] width 388 height 194
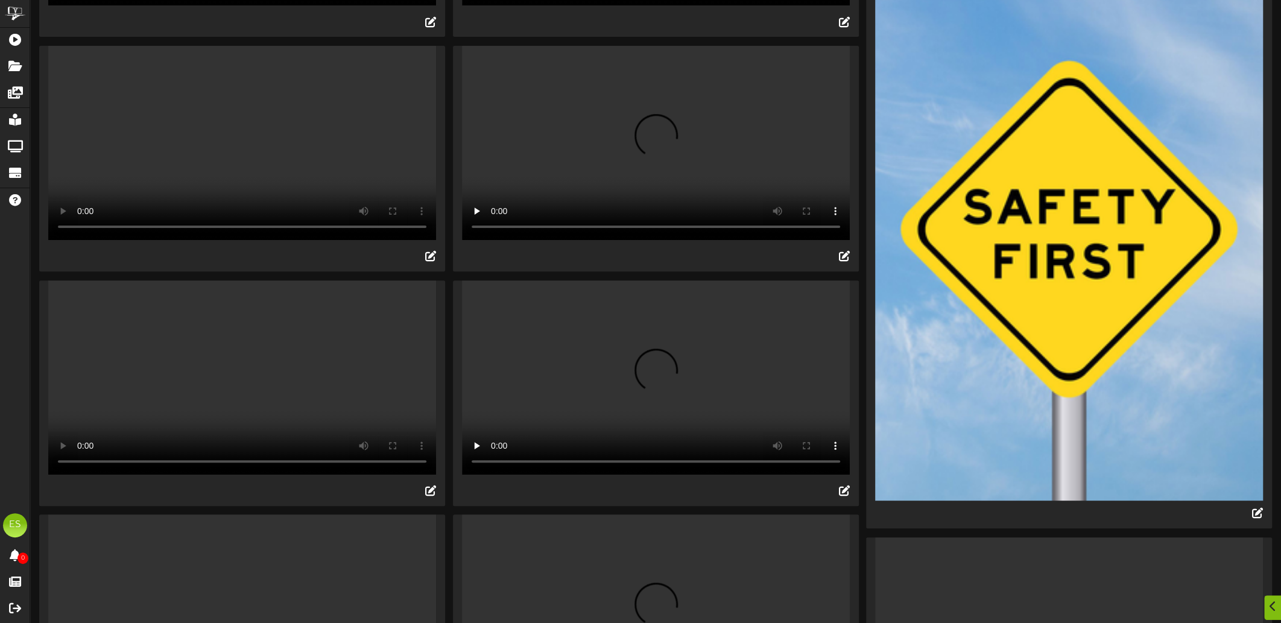
scroll to position [302, 0]
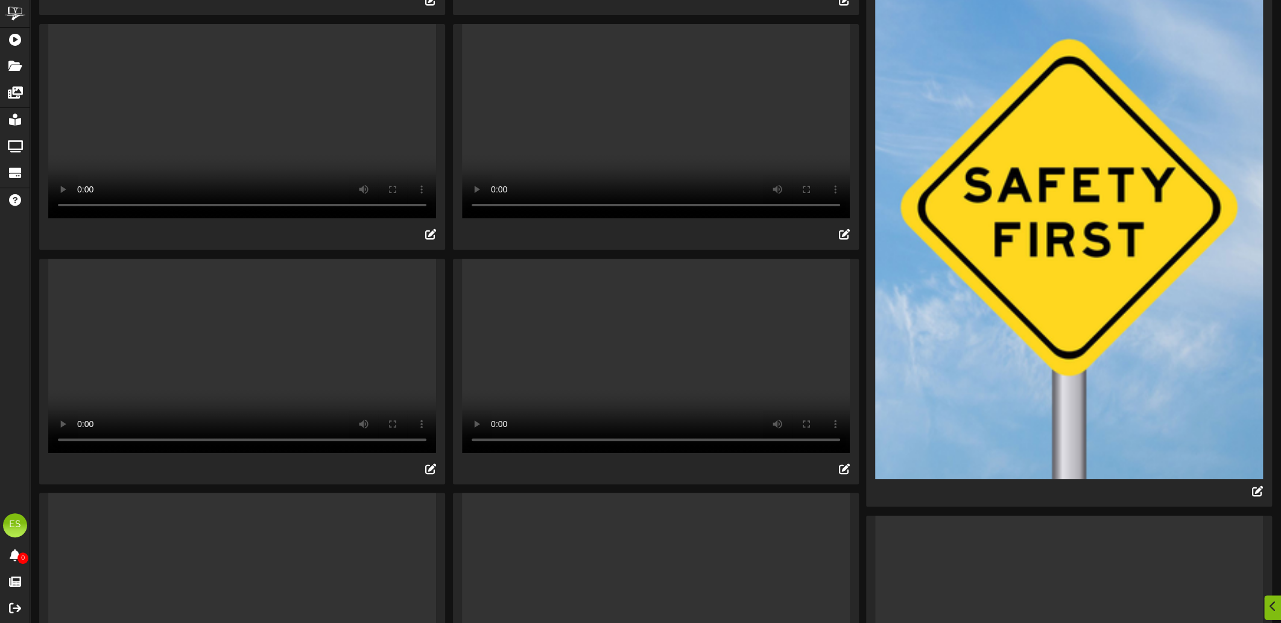
click at [247, 412] on video "Your browser does not support HTML5 video." at bounding box center [242, 356] width 388 height 194
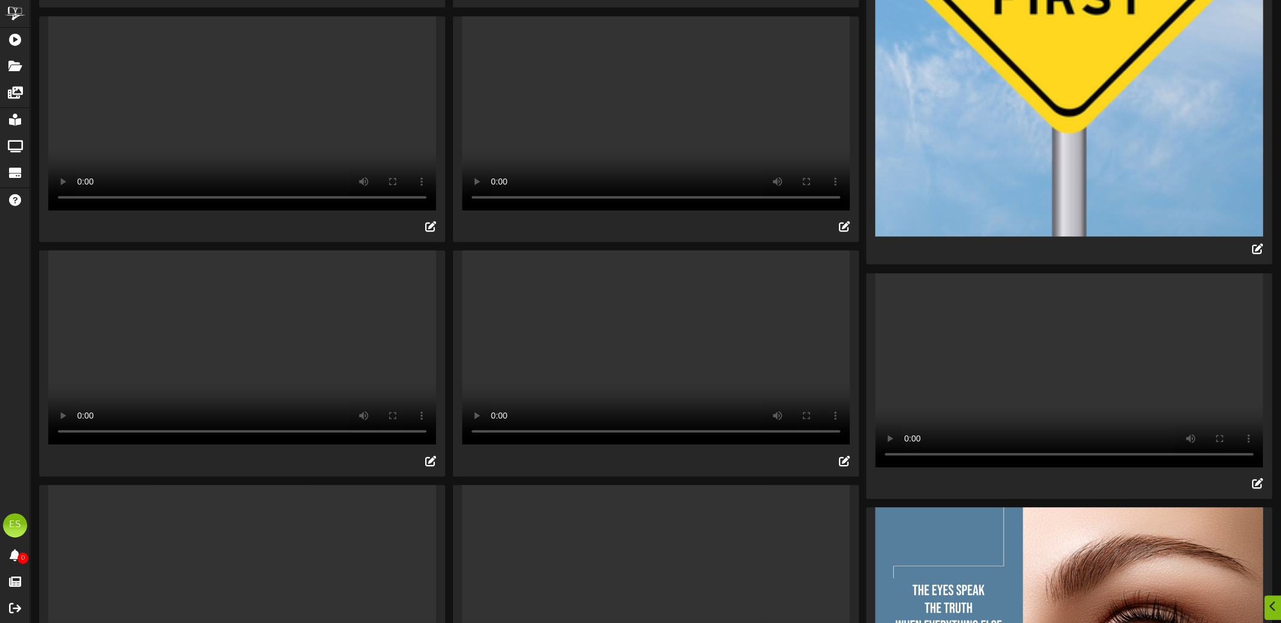
scroll to position [603, 0]
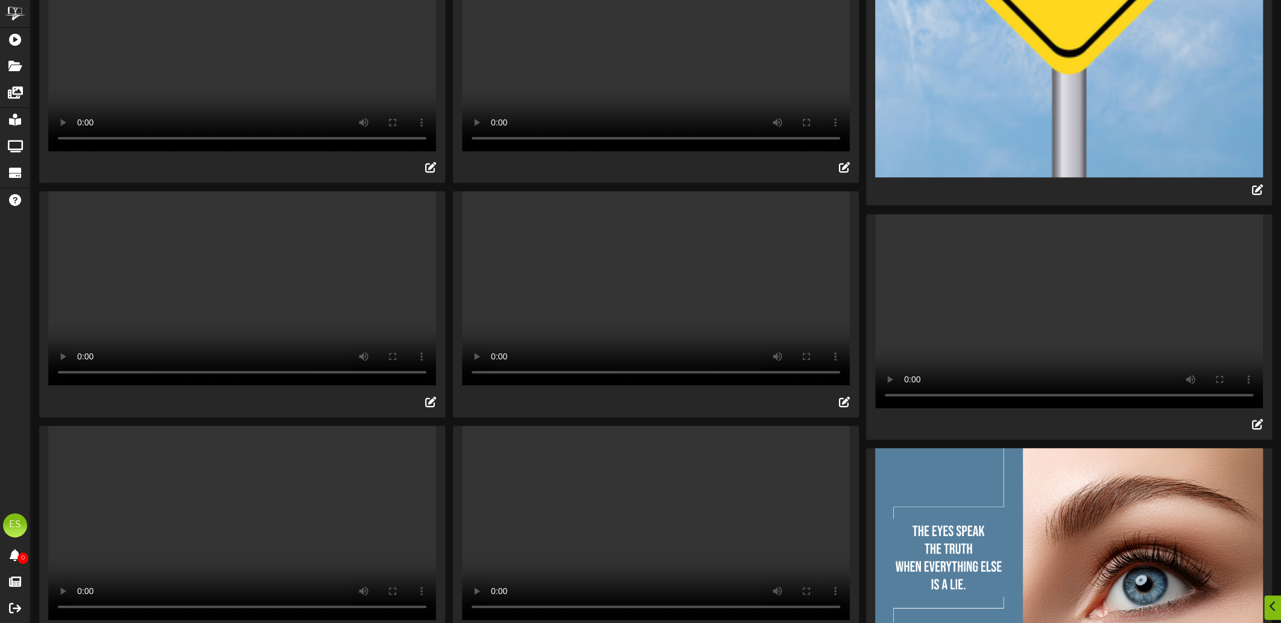
click at [295, 352] on video "Your browser does not support HTML5 video." at bounding box center [242, 288] width 388 height 194
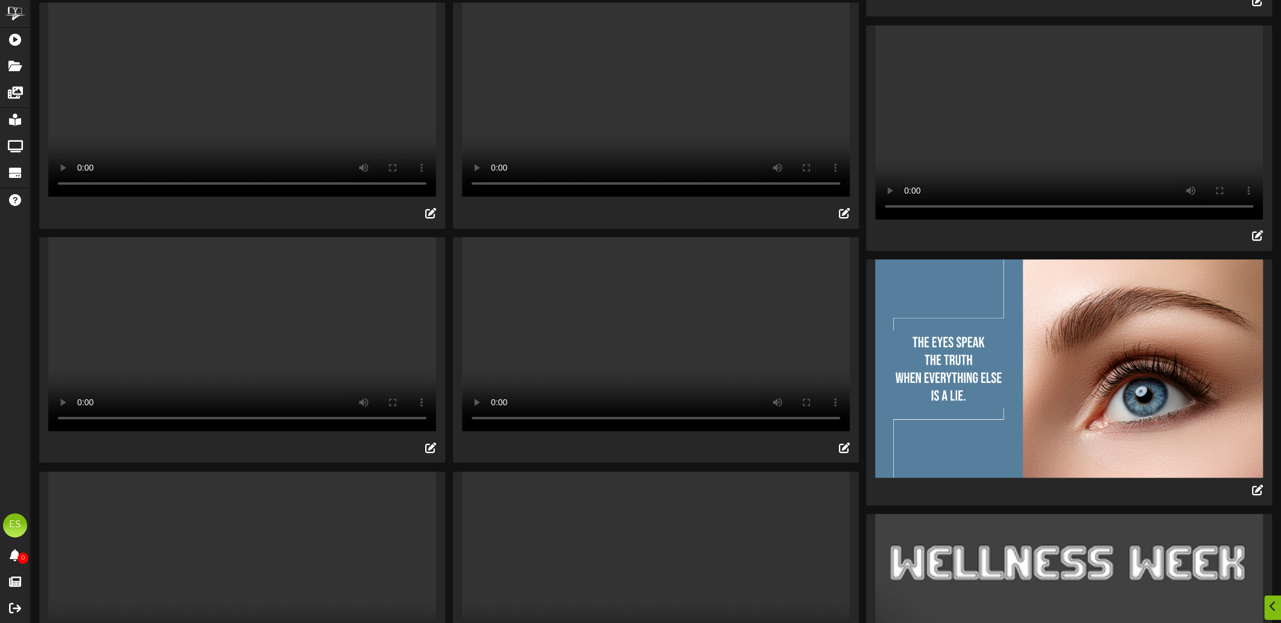
scroll to position [844, 0]
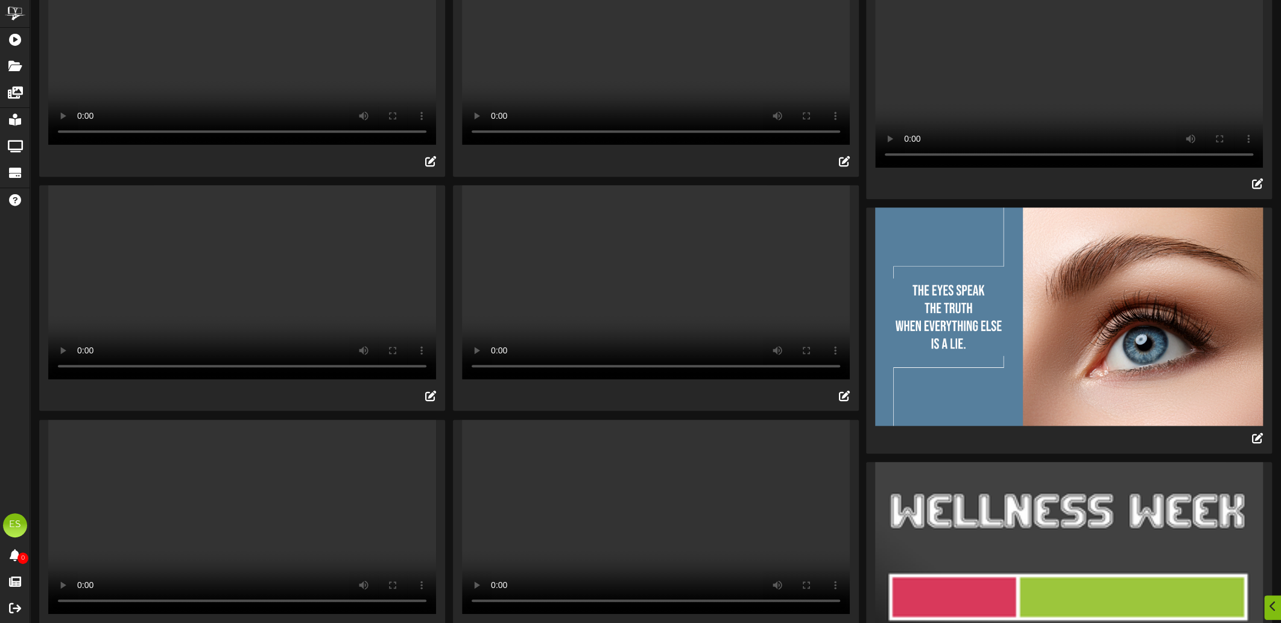
click at [290, 379] on video "Your browser does not support HTML5 video." at bounding box center [242, 282] width 388 height 194
click at [244, 379] on video "Your browser does not support HTML5 video." at bounding box center [242, 282] width 388 height 194
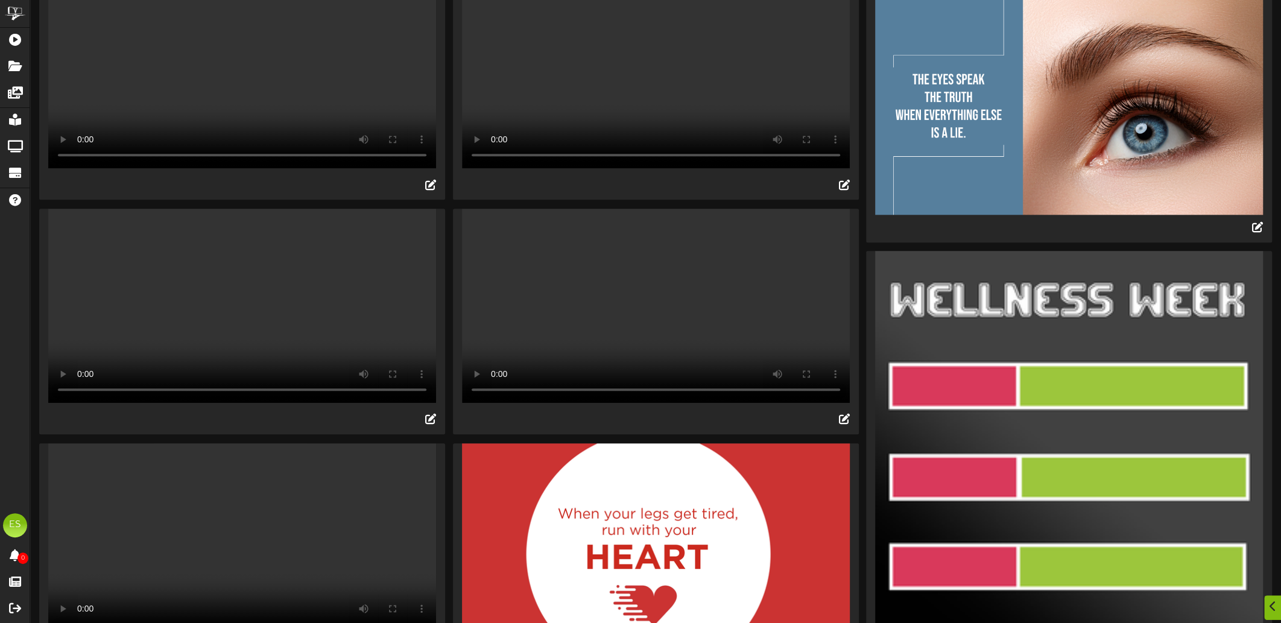
scroll to position [1085, 0]
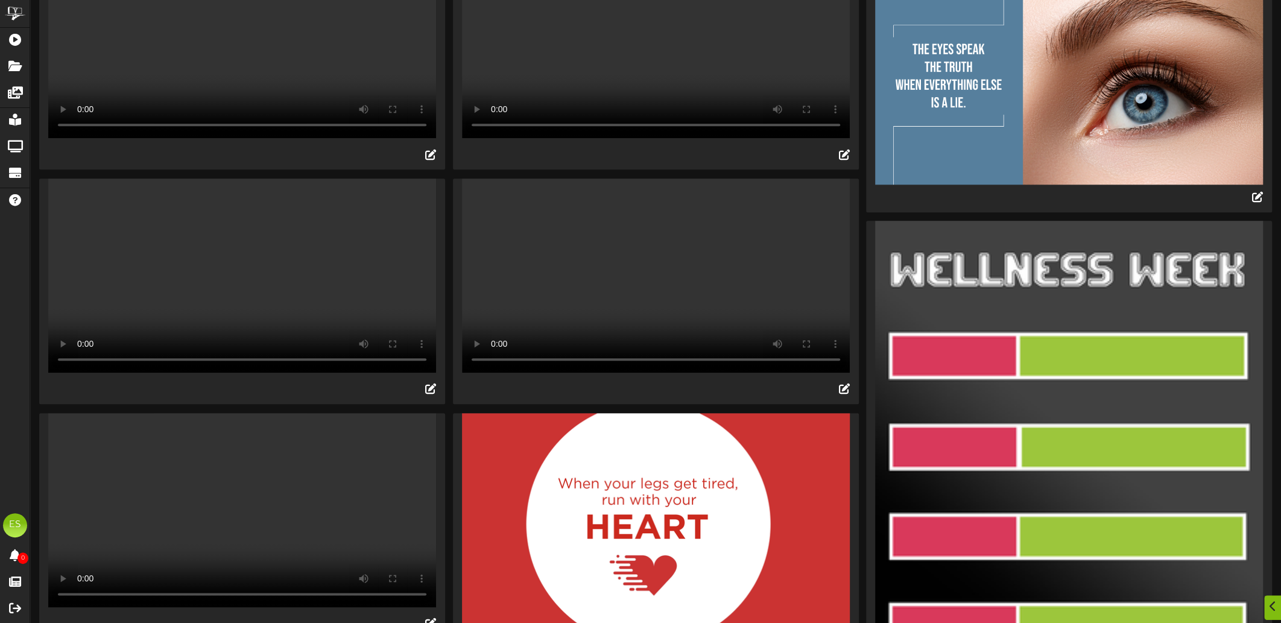
click at [234, 373] on video "Your browser does not support HTML5 video." at bounding box center [242, 276] width 388 height 194
click at [263, 373] on video "Your browser does not support HTML5 video." at bounding box center [242, 276] width 388 height 194
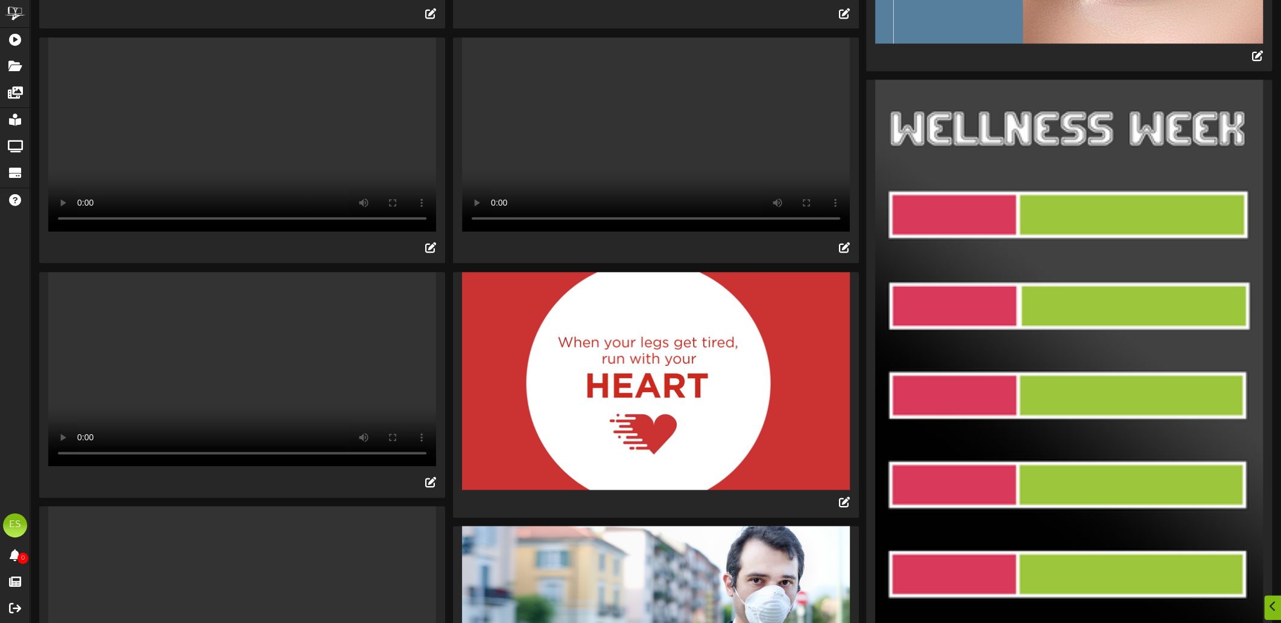
scroll to position [1266, 0]
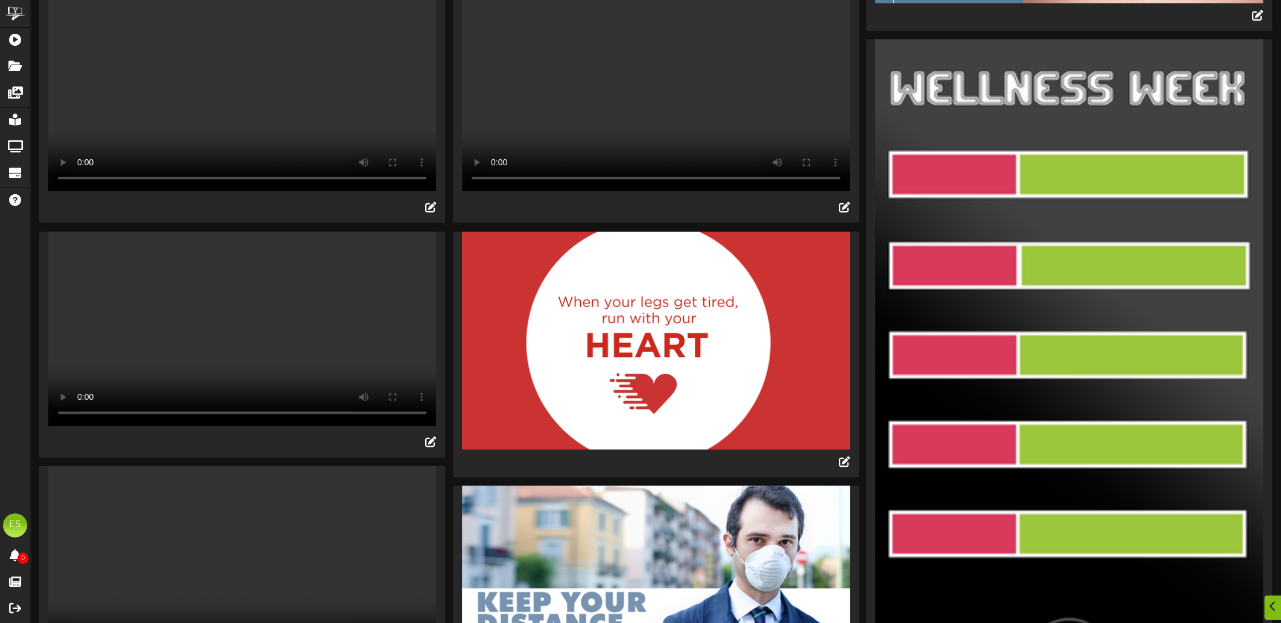
click at [219, 426] on video "Your browser does not support HTML5 video." at bounding box center [242, 329] width 388 height 194
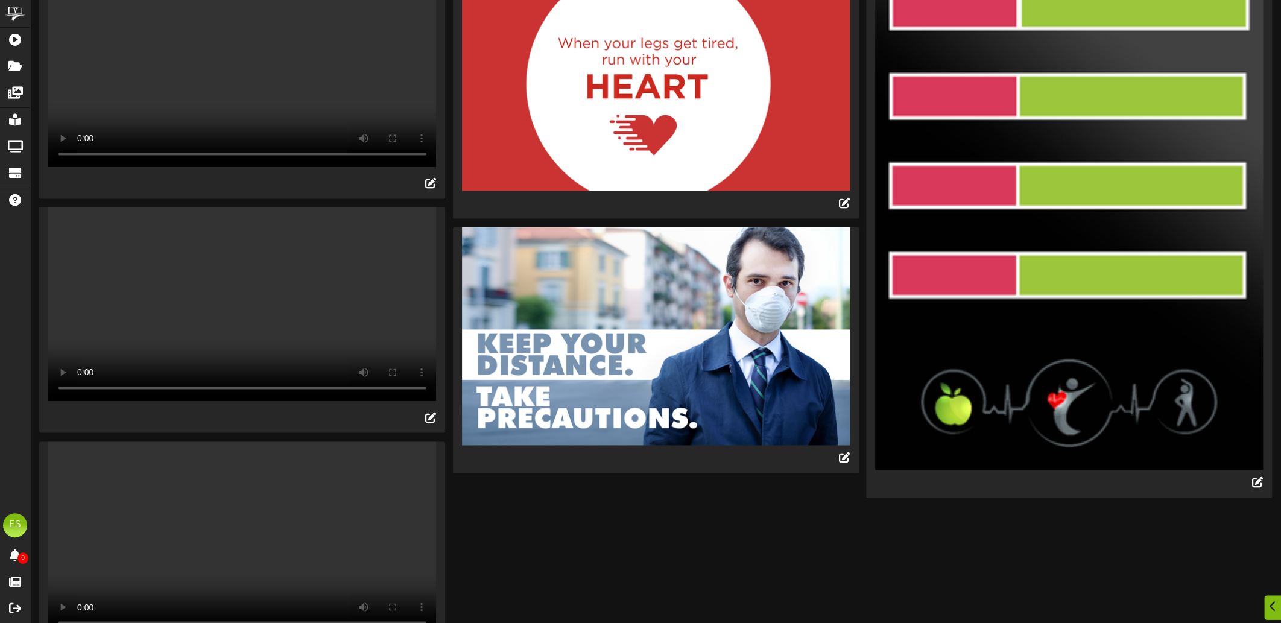
scroll to position [1568, 0]
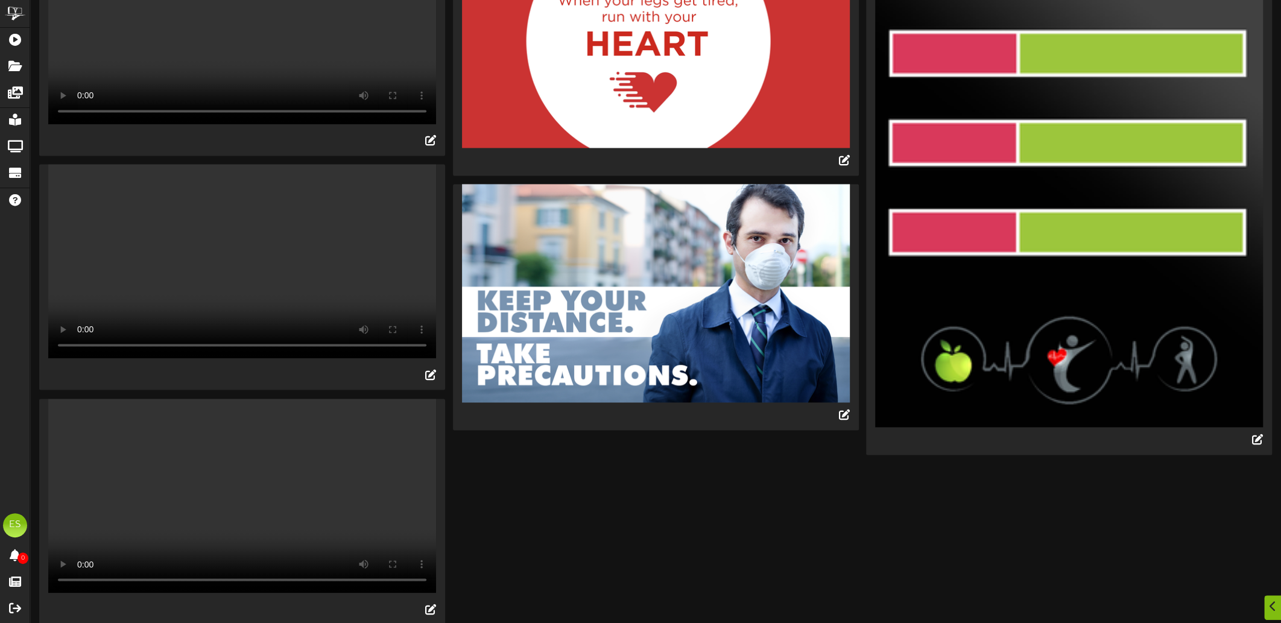
click at [186, 358] on video "Your browser does not support HTML5 video." at bounding box center [242, 261] width 388 height 194
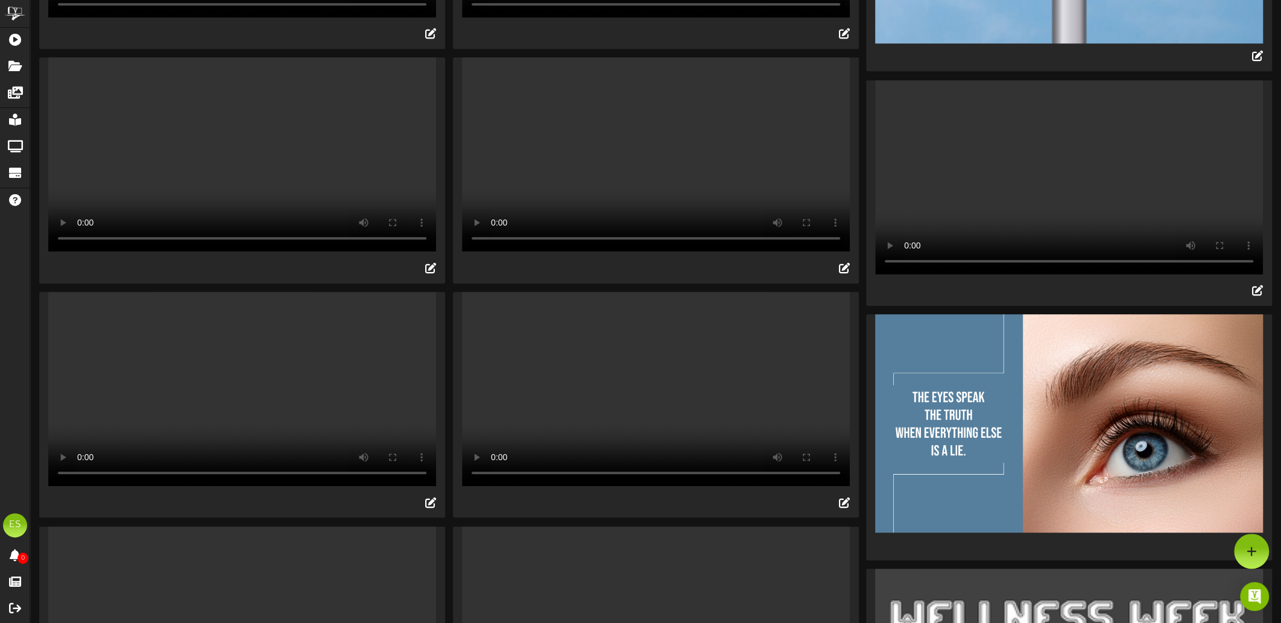
scroll to position [724, 0]
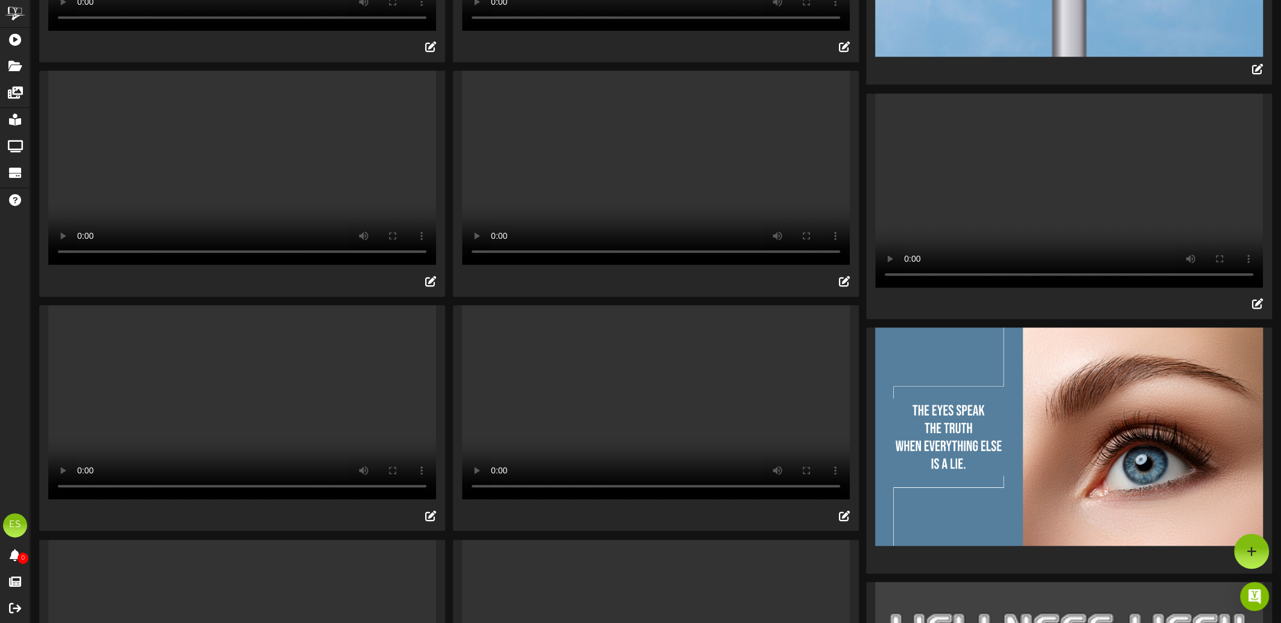
click at [1100, 288] on video "Your browser does not support HTML5 video." at bounding box center [1069, 190] width 388 height 194
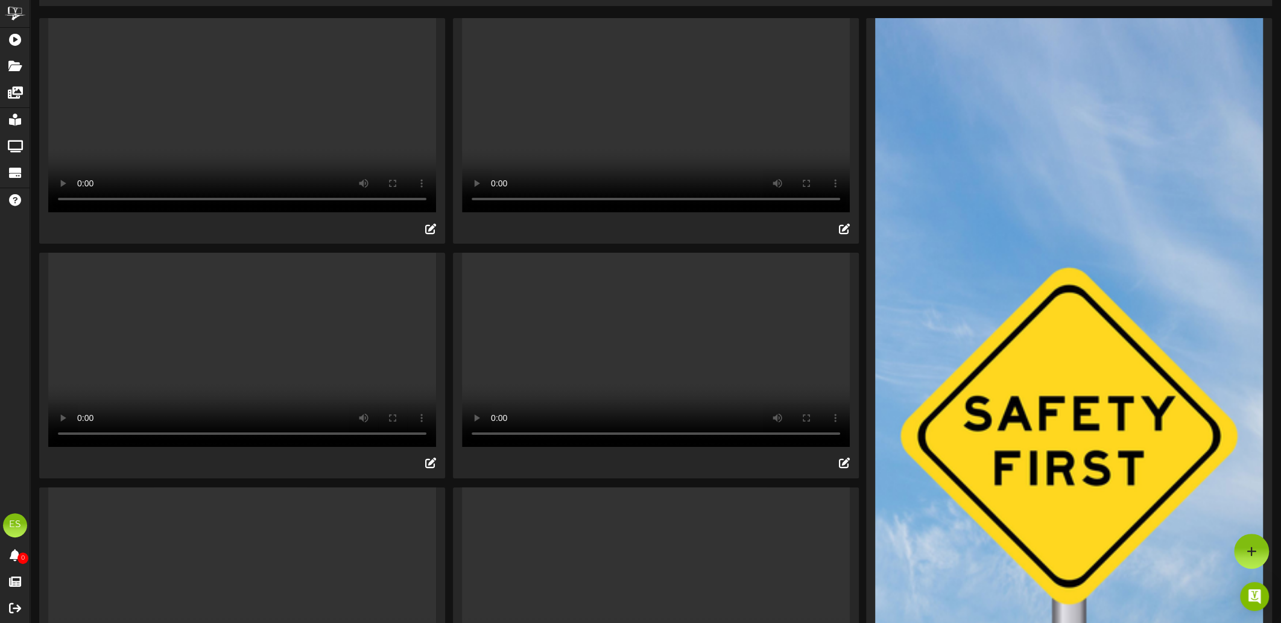
scroll to position [60, 0]
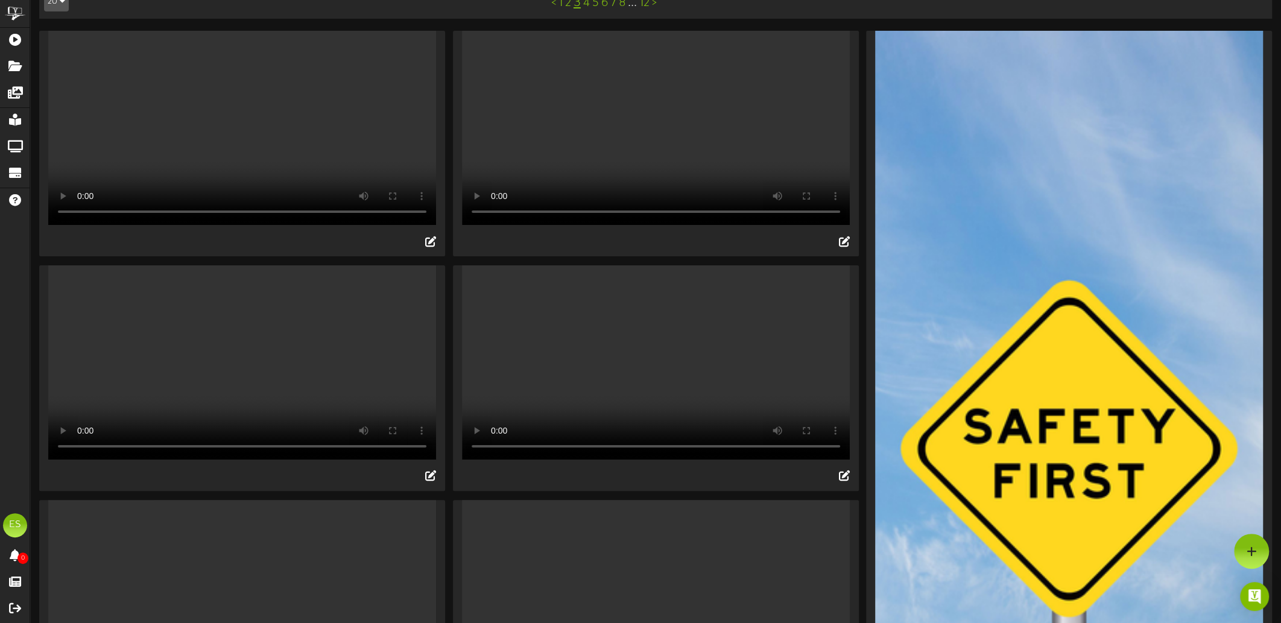
click at [239, 154] on video "Your browser does not support HTML5 video." at bounding box center [242, 128] width 388 height 194
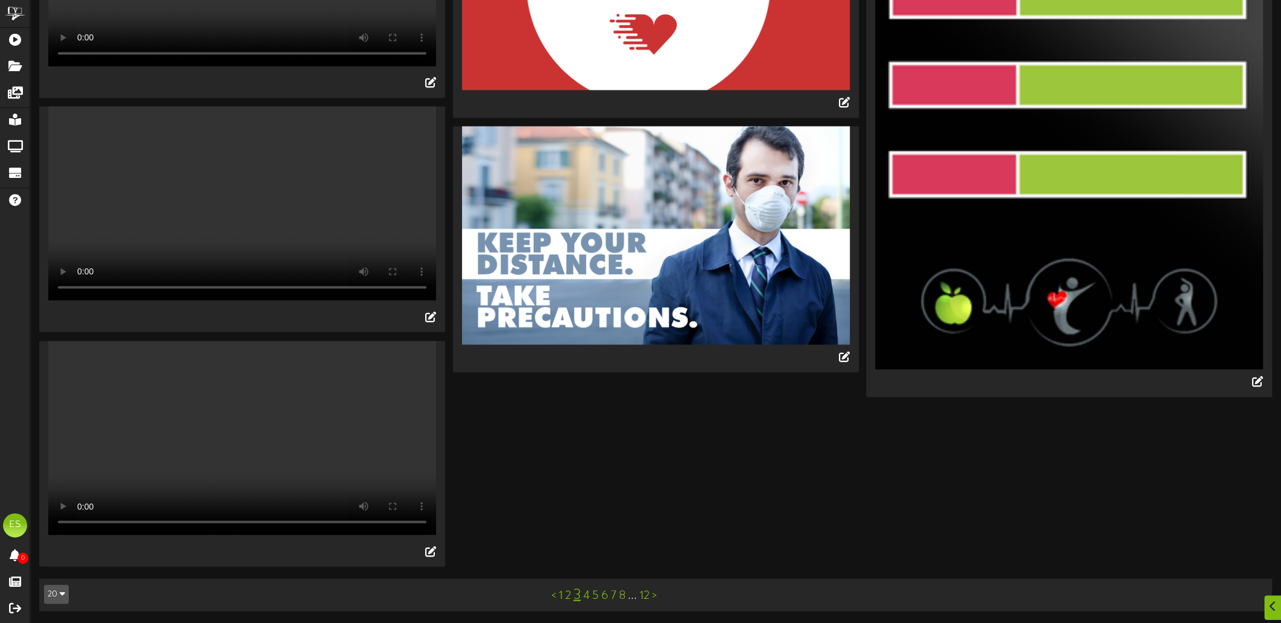
scroll to position [1728, 0]
click at [588, 599] on link "4" at bounding box center [586, 595] width 7 height 13
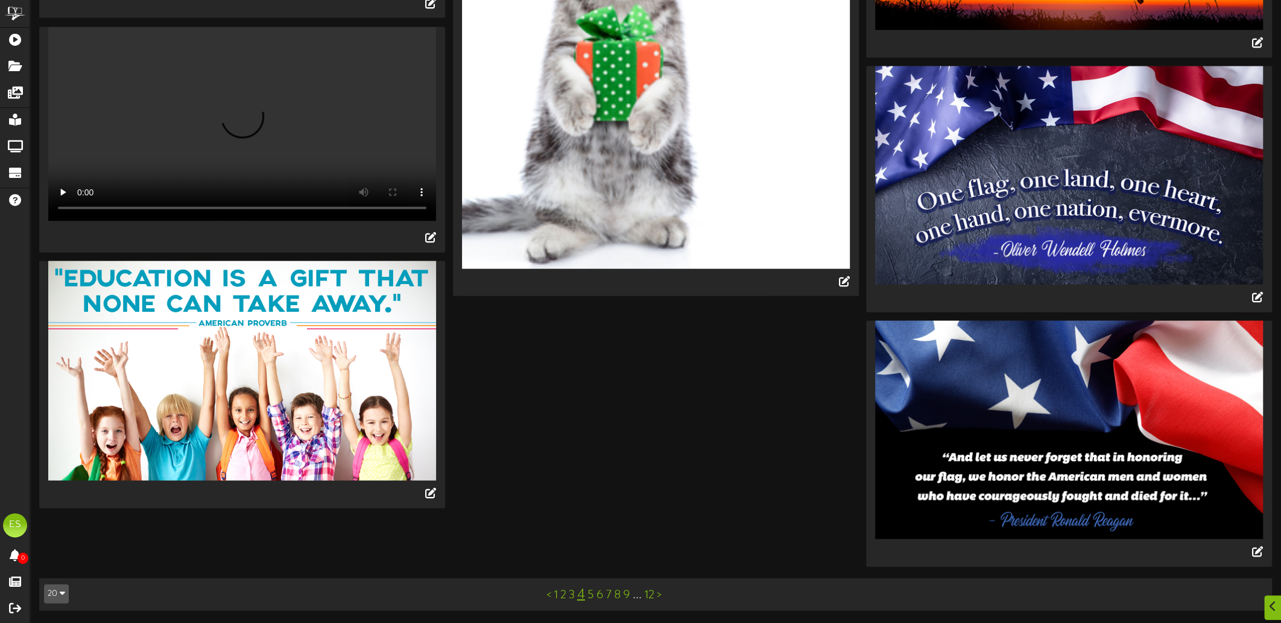
scroll to position [2492, 0]
click at [590, 597] on link "5" at bounding box center [590, 595] width 7 height 13
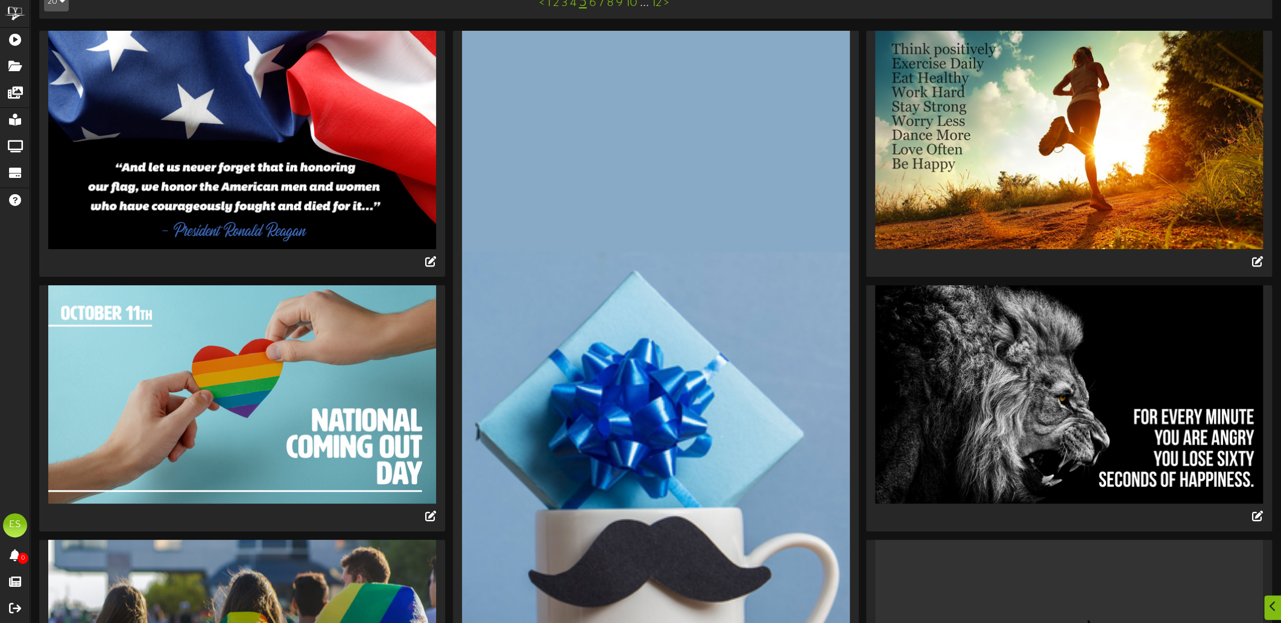
scroll to position [121, 0]
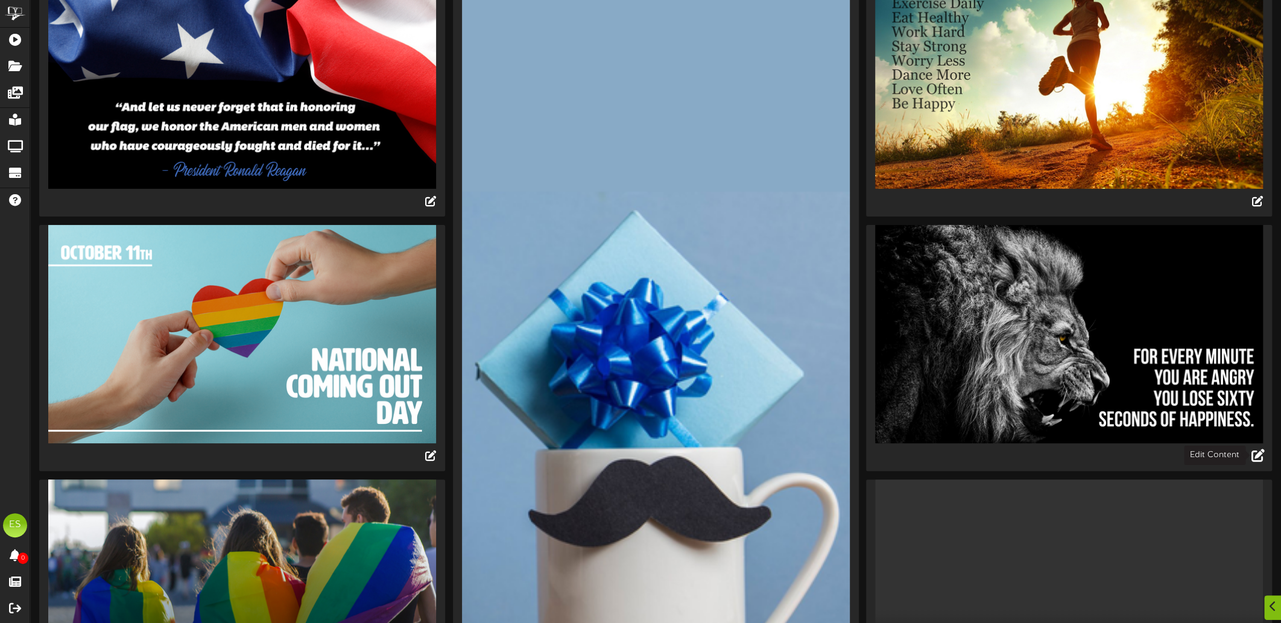
click at [1258, 455] on icon at bounding box center [1257, 454] width 13 height 13
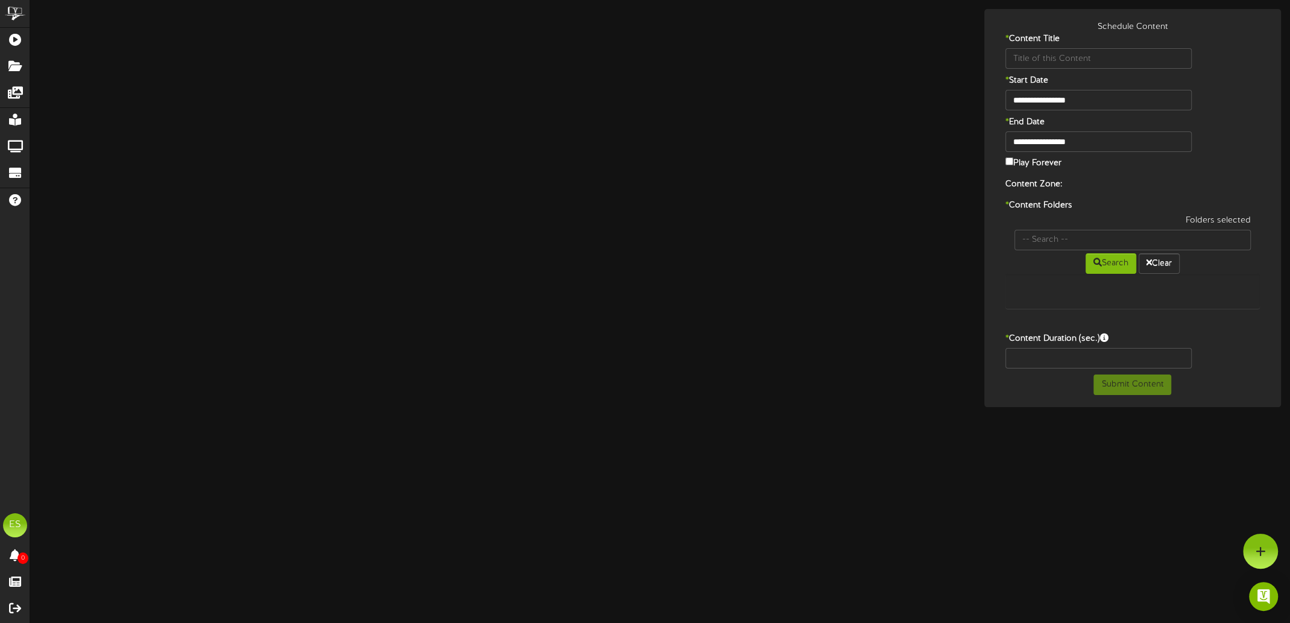
type input "60 seconds"
type input "8"
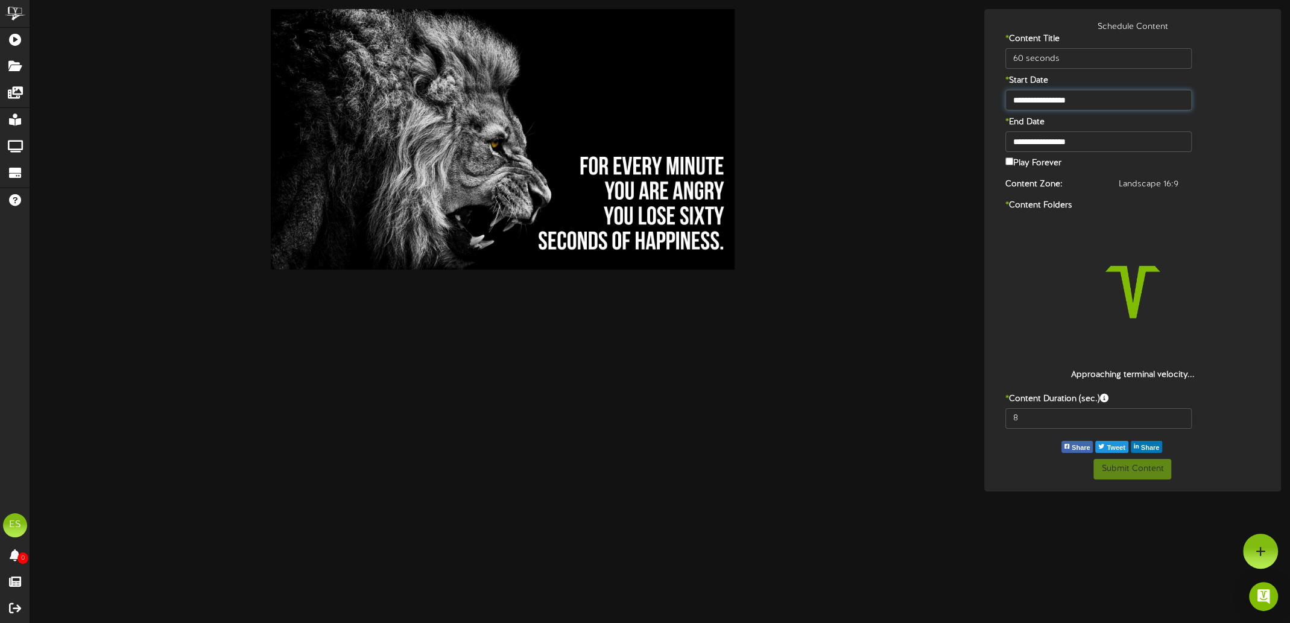
click at [1109, 97] on input "**********" at bounding box center [1098, 100] width 186 height 21
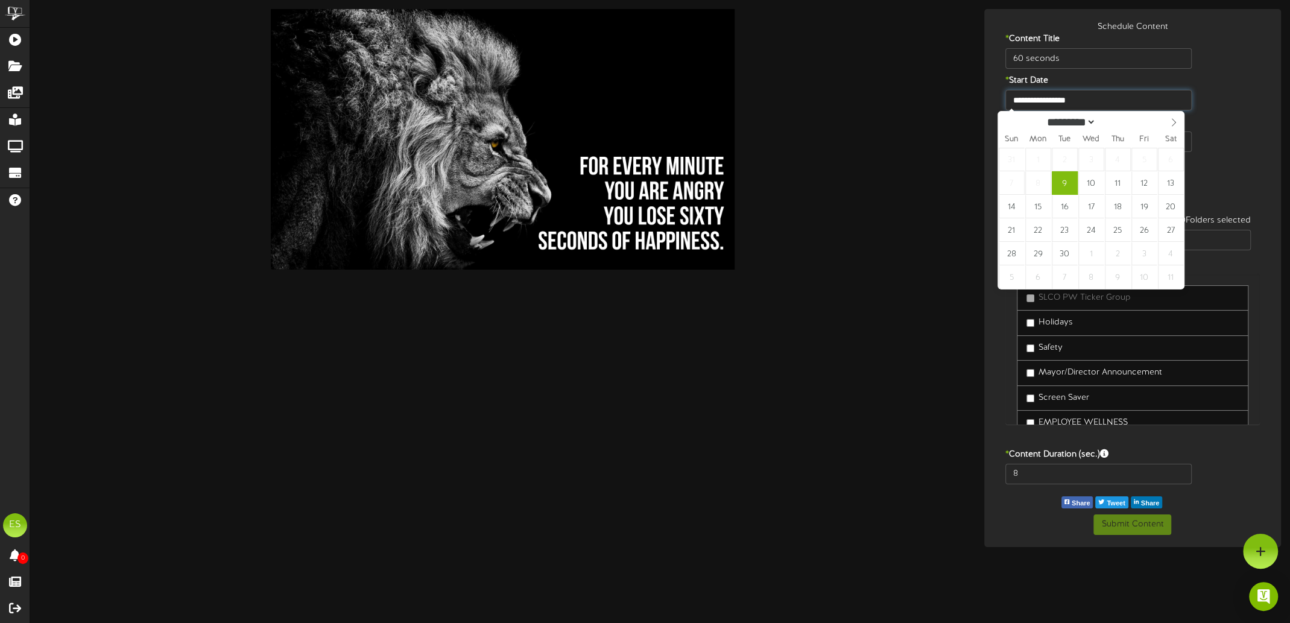
type input "**********"
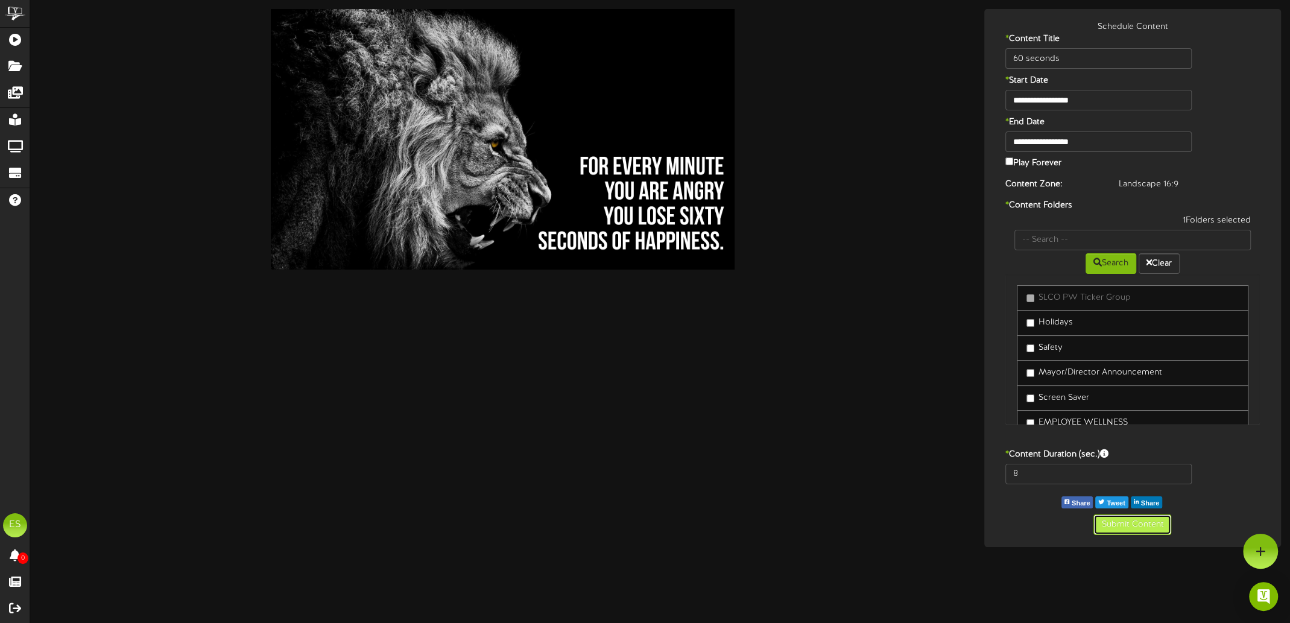
click at [1118, 528] on button "Submit Content" at bounding box center [1132, 524] width 78 height 21
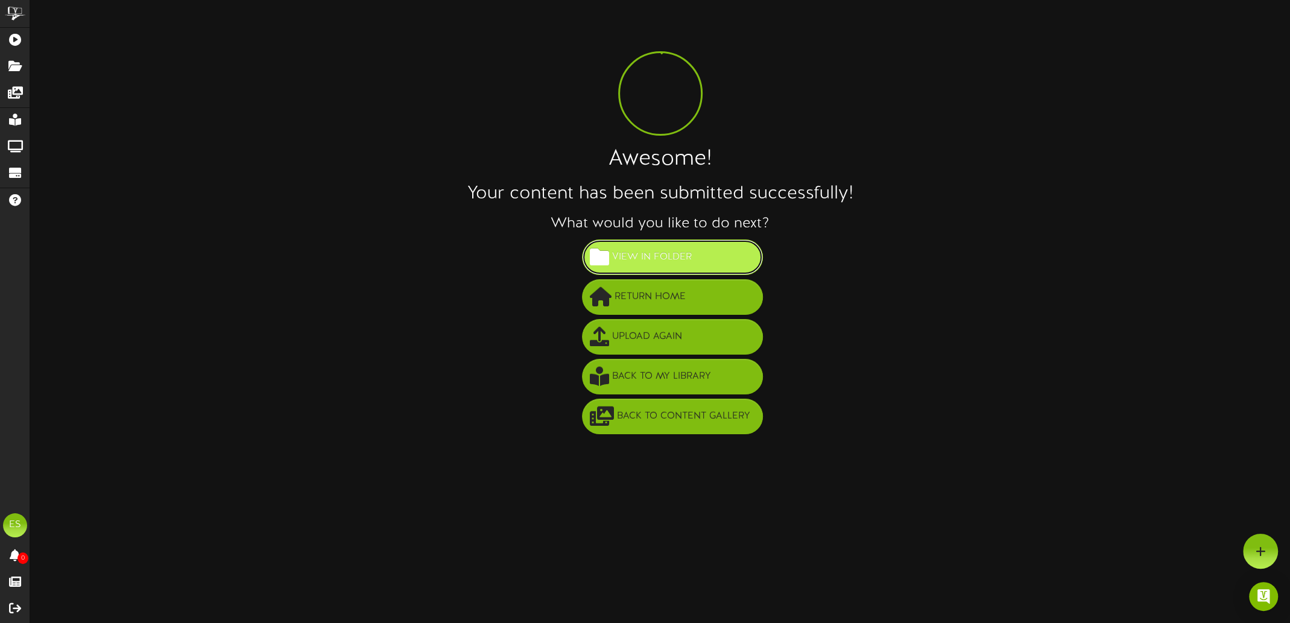
click at [633, 262] on span "View in Folder" at bounding box center [652, 257] width 86 height 20
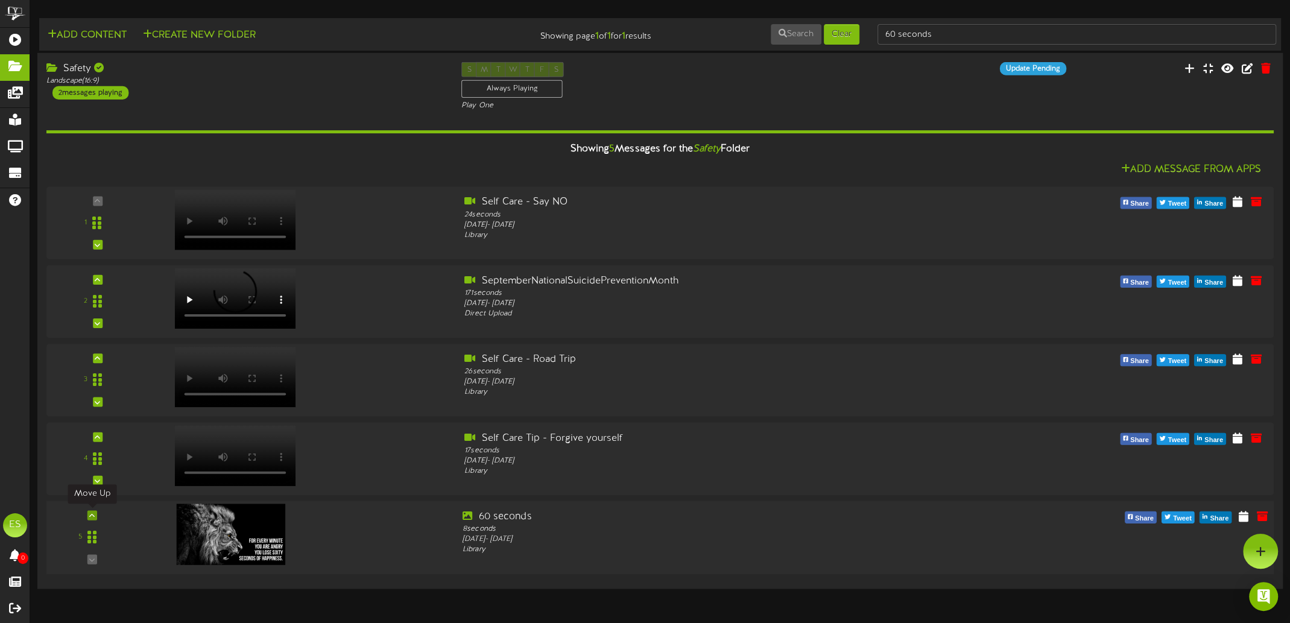
click at [88, 514] on div at bounding box center [92, 515] width 10 height 10
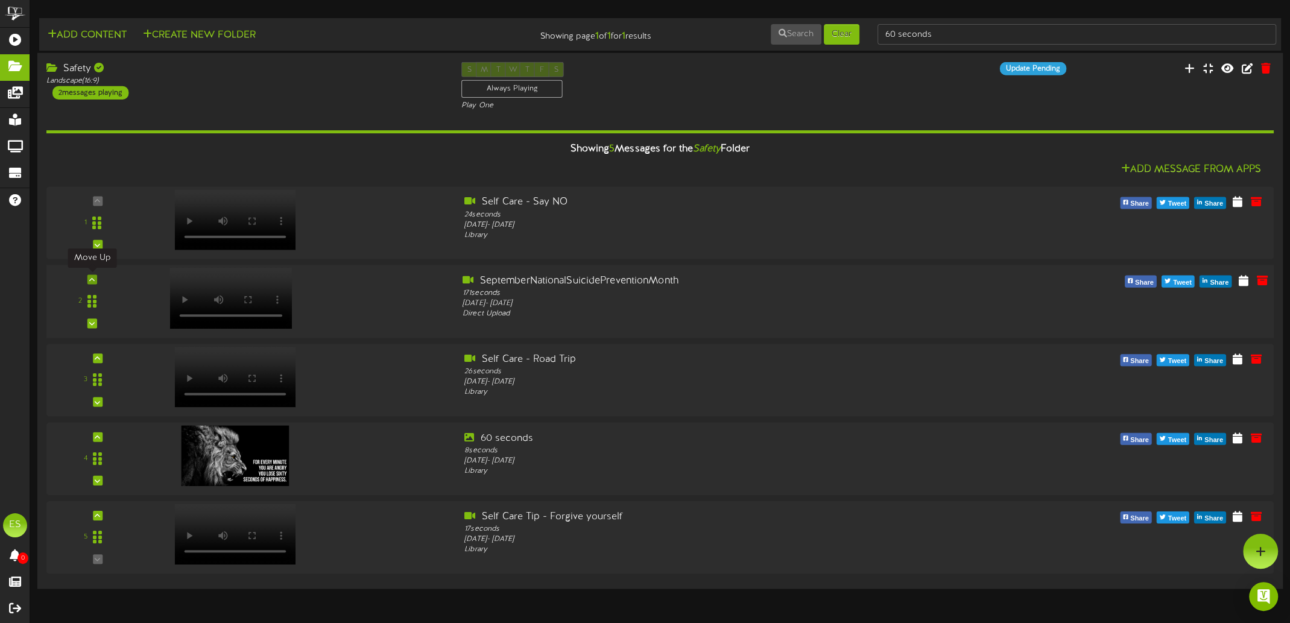
click at [91, 277] on icon at bounding box center [91, 279] width 5 height 6
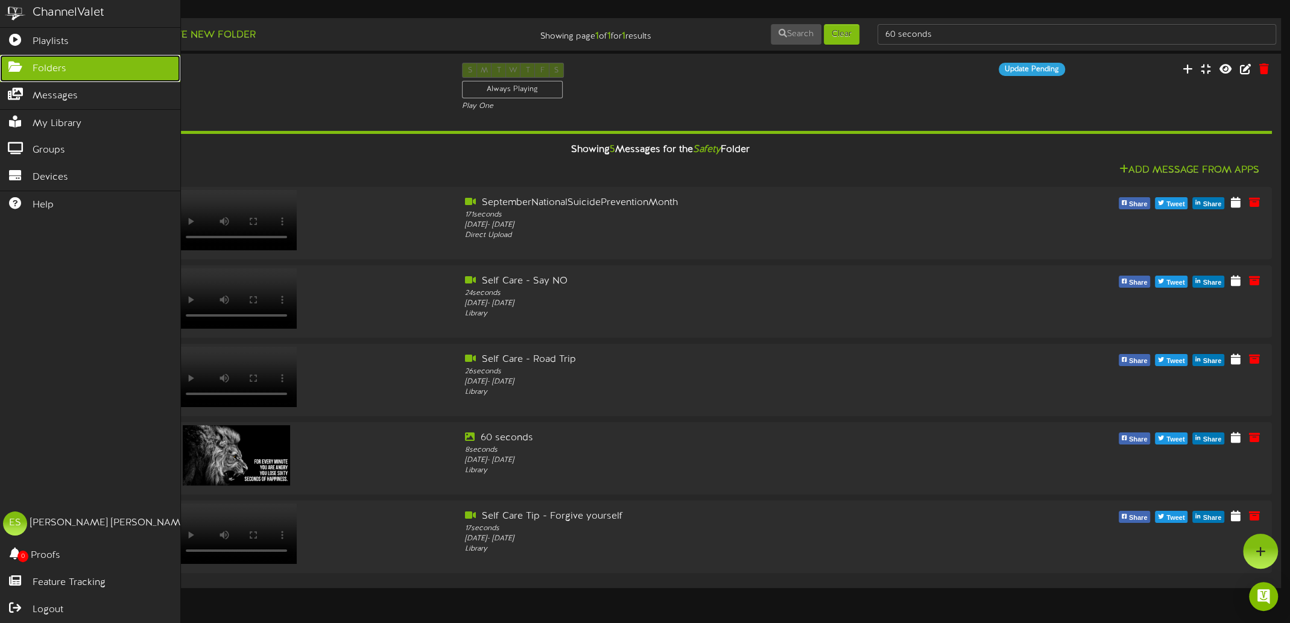
click at [40, 62] on span "Folders" at bounding box center [50, 69] width 34 height 14
click at [52, 95] on span "Messages" at bounding box center [55, 96] width 45 height 14
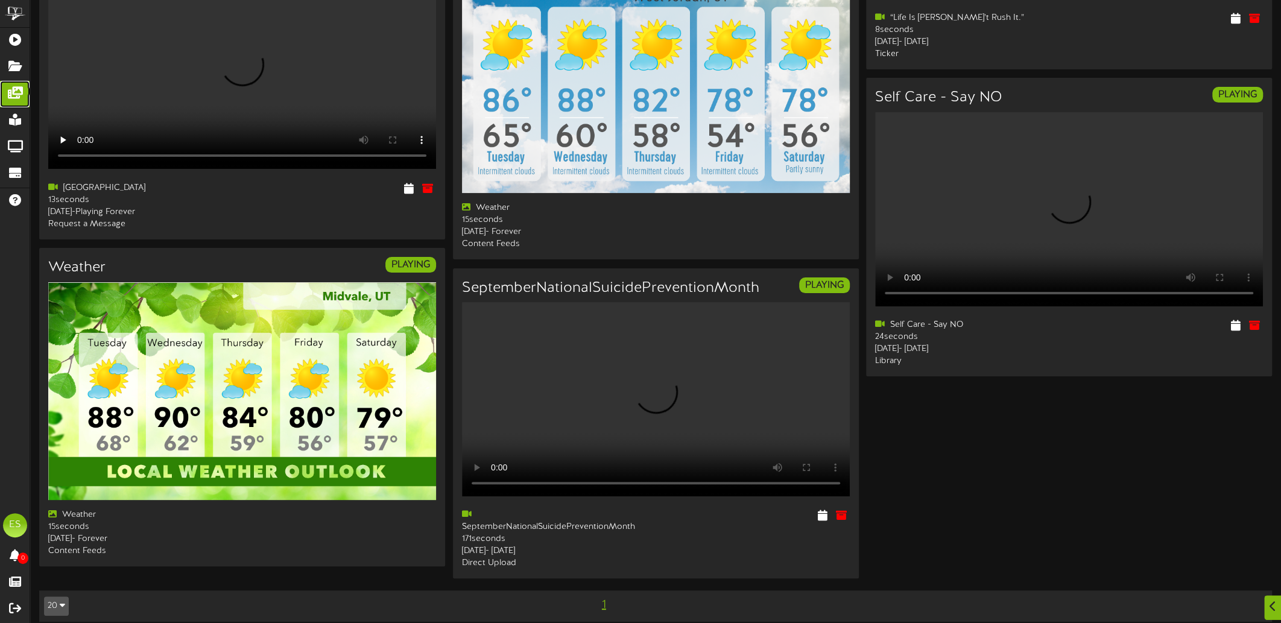
scroll to position [152, 0]
